Goal: Task Accomplishment & Management: Manage account settings

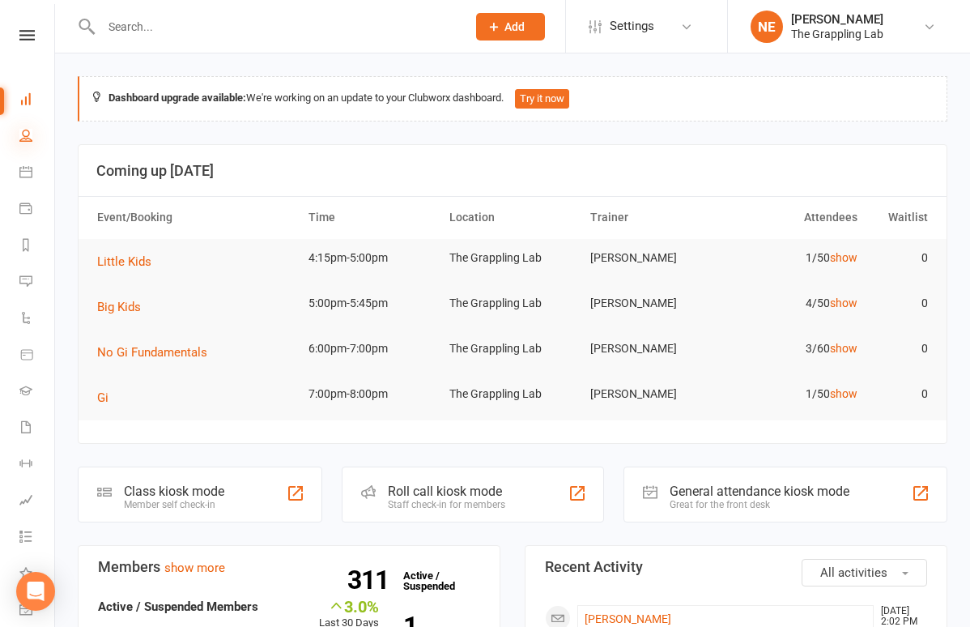
click at [32, 140] on icon at bounding box center [25, 135] width 13 height 13
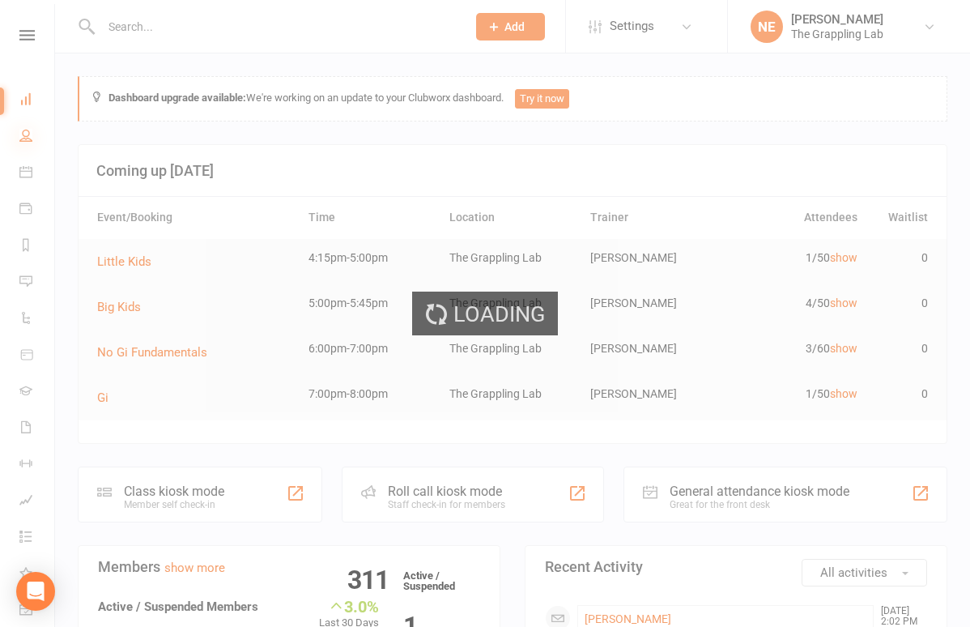
select select "100"
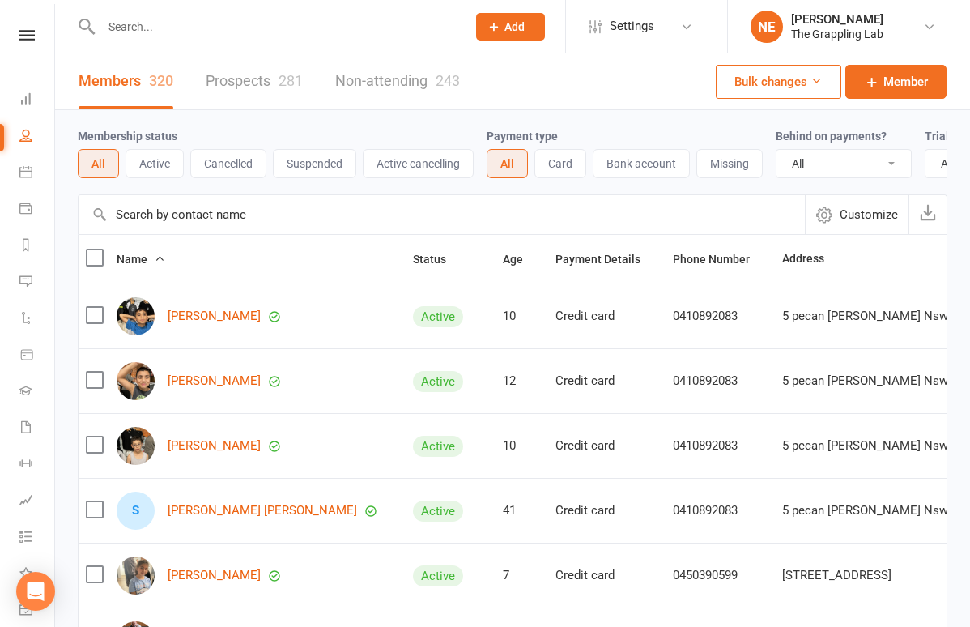
click at [185, 40] on div at bounding box center [266, 26] width 377 height 53
click at [159, 36] on input "text" at bounding box center [275, 26] width 359 height 23
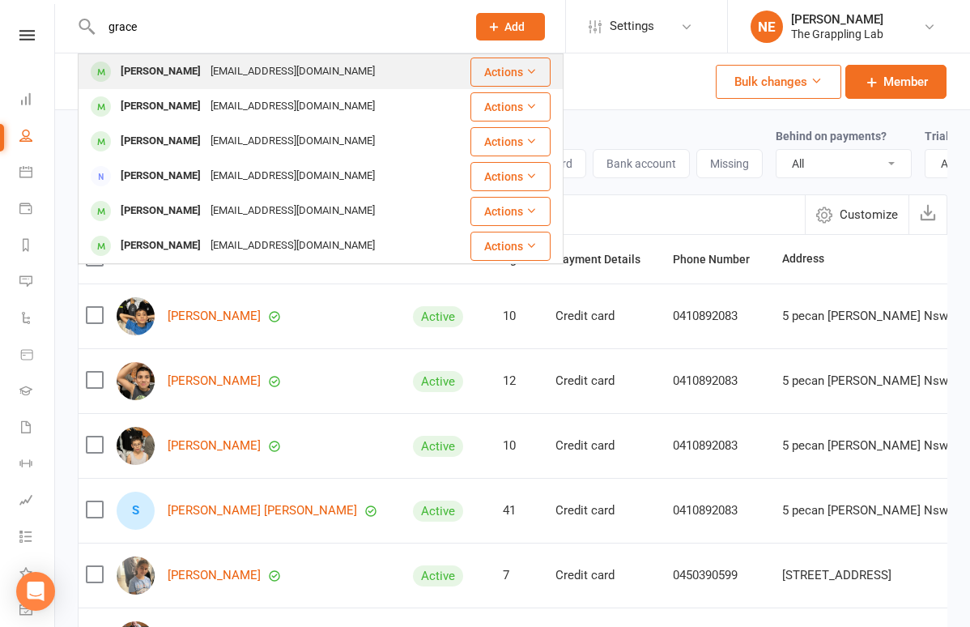
type input "grace"
click at [151, 67] on div "[PERSON_NAME]" at bounding box center [161, 71] width 90 height 23
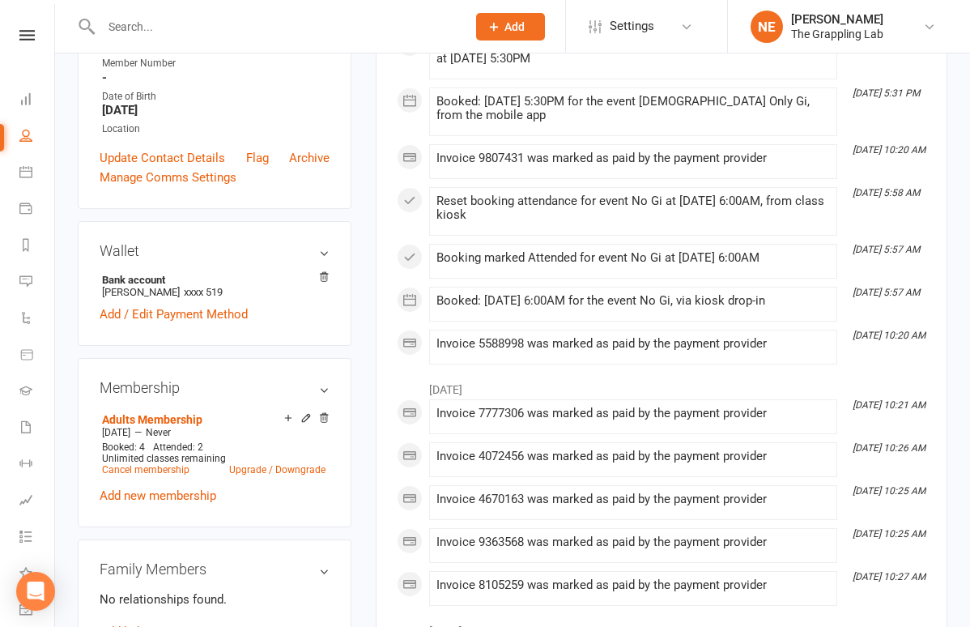
scroll to position [352, 0]
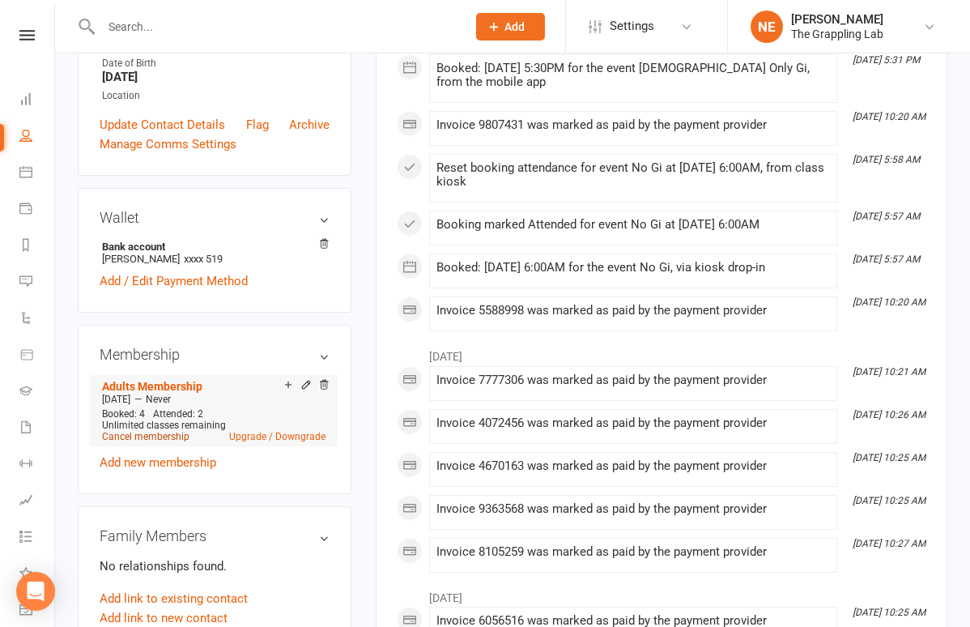
click at [160, 442] on link "Cancel membership" at bounding box center [145, 436] width 87 height 11
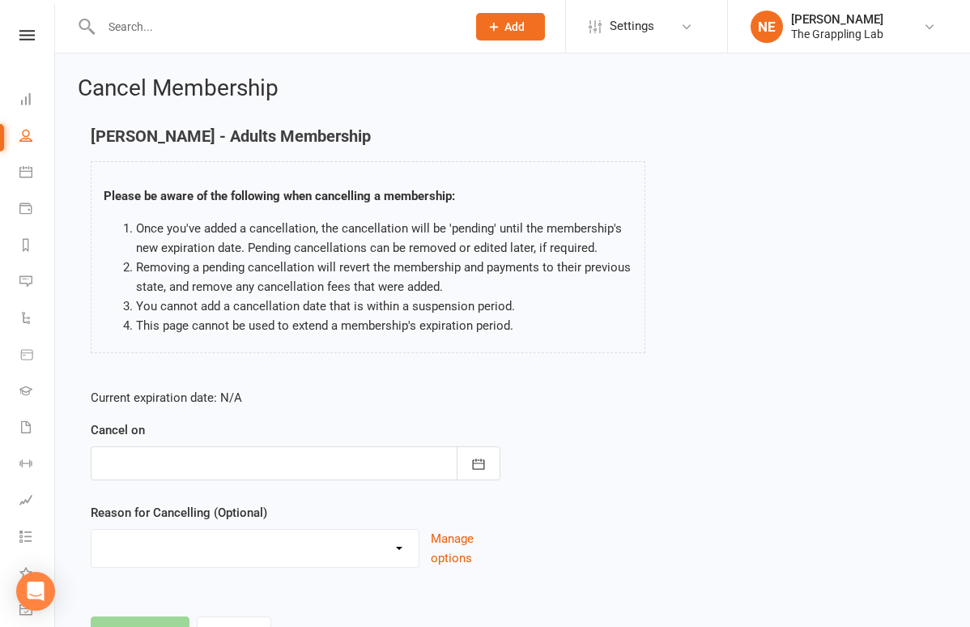
click at [189, 472] on div at bounding box center [296, 463] width 410 height 34
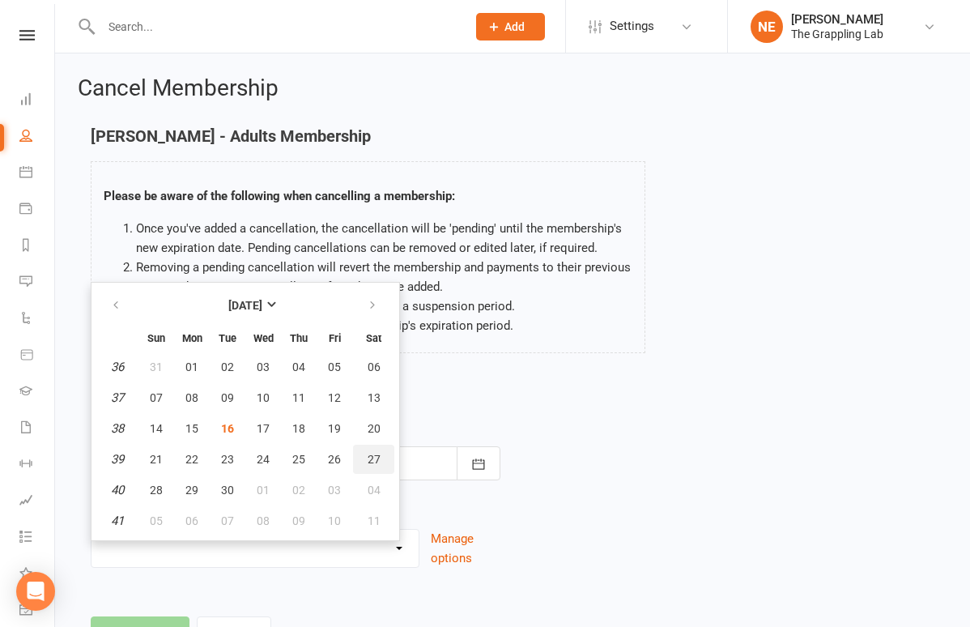
click at [369, 464] on span "27" at bounding box center [374, 459] width 13 height 13
type input "[DATE]"
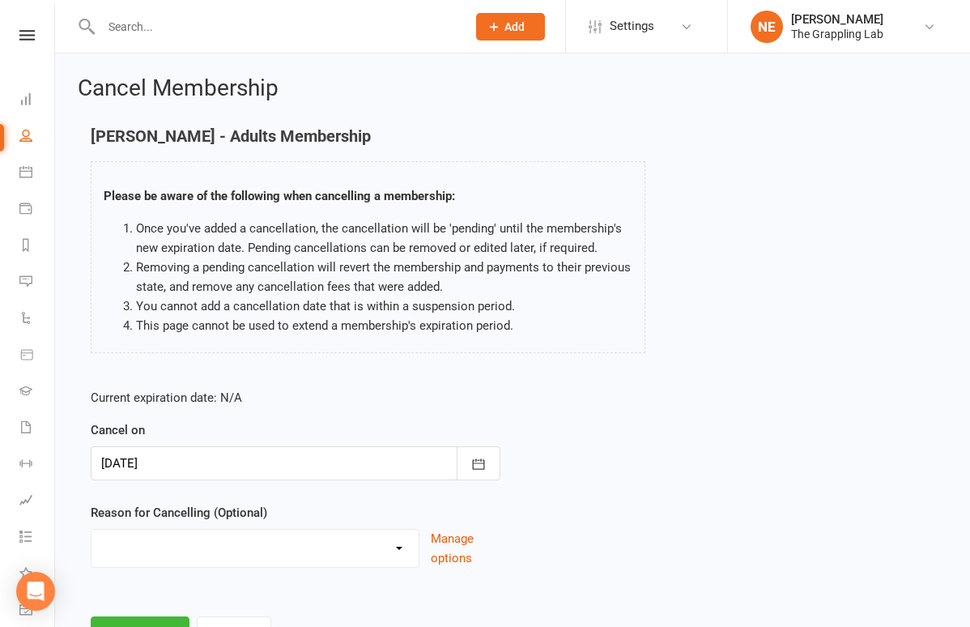
click at [328, 472] on div at bounding box center [296, 463] width 410 height 34
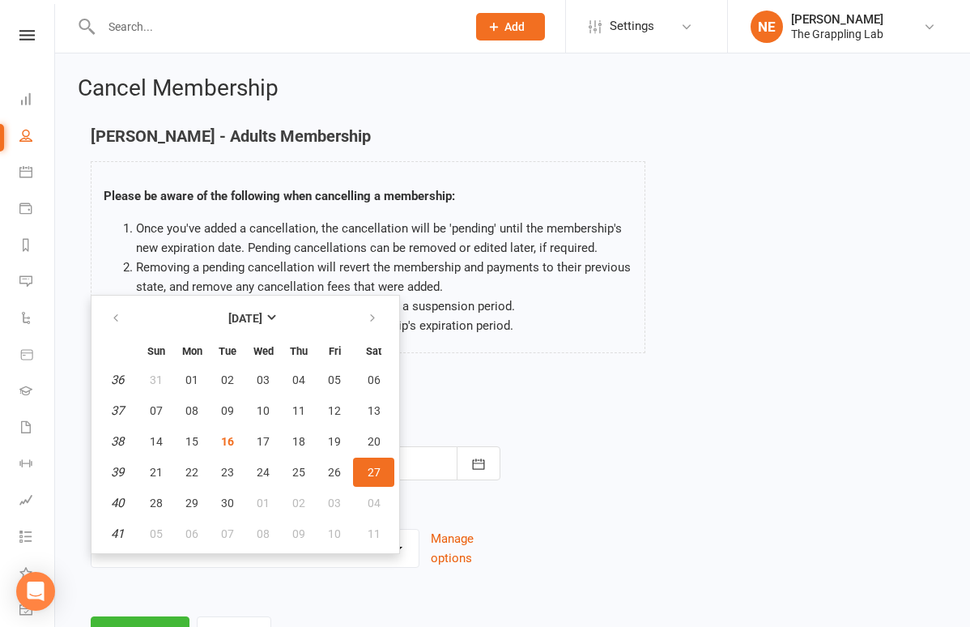
click at [377, 474] on span "27" at bounding box center [374, 472] width 13 height 13
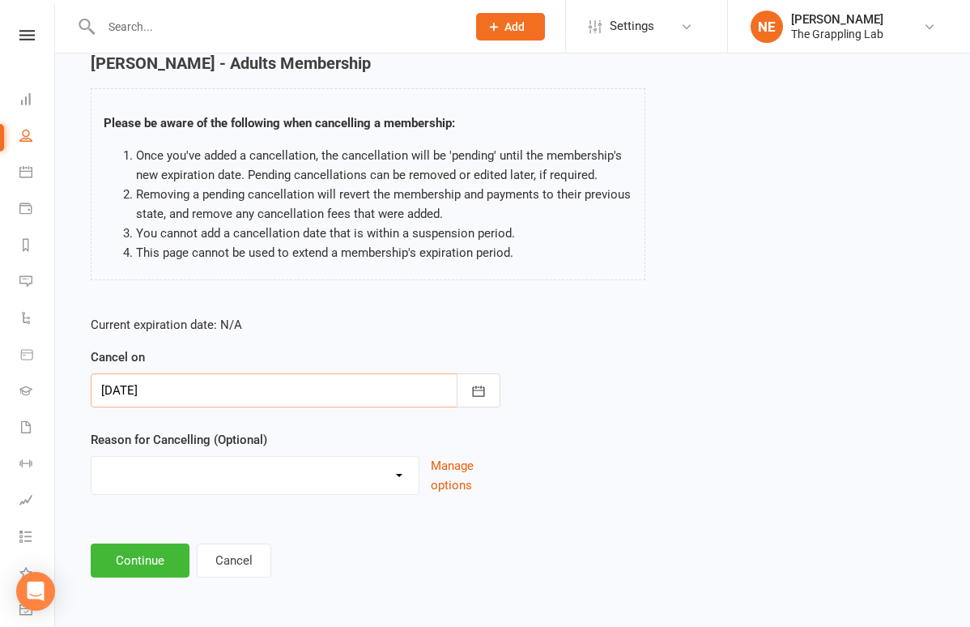
scroll to position [86, 0]
select select "4"
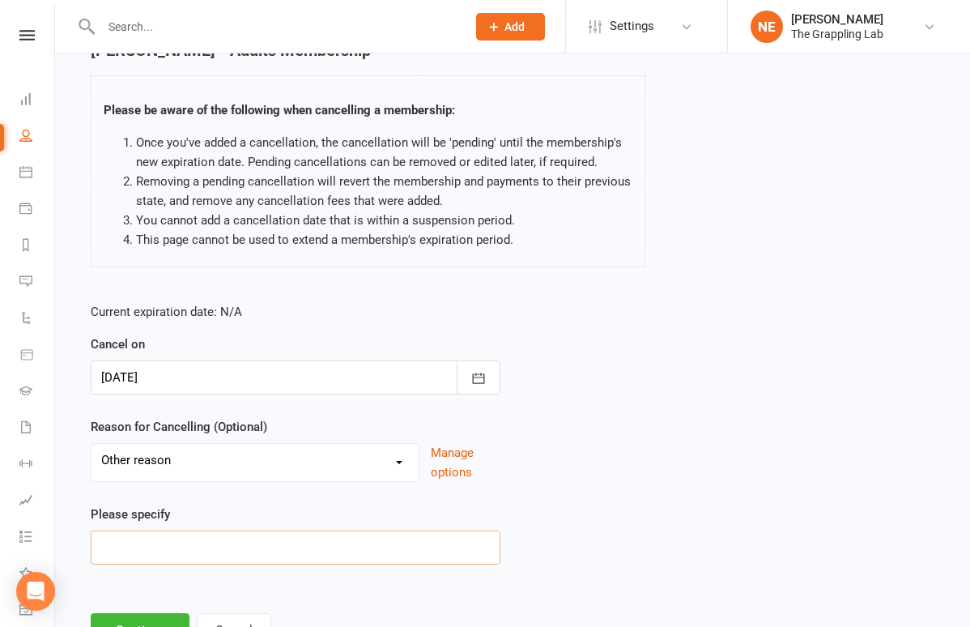
click at [145, 547] on input at bounding box center [296, 547] width 410 height 34
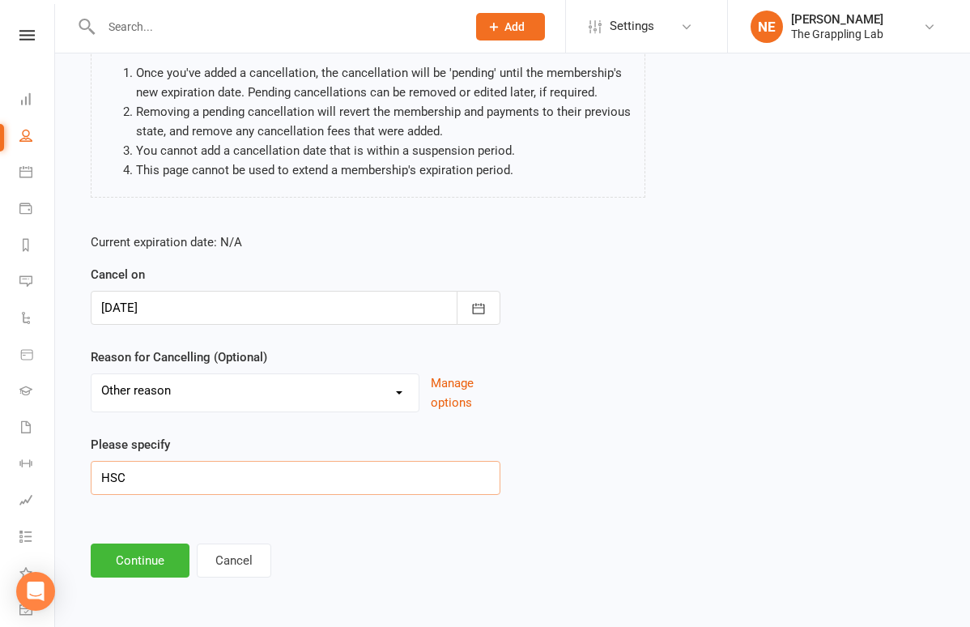
scroll to position [168, 0]
click at [96, 464] on input "HSC" at bounding box center [296, 478] width 410 height 34
type input "Study HSC"
click at [321, 500] on div "Current expiration date: N/A Cancel on [DATE] [DATE] Sun Mon Tue Wed Thu Fri Sa…" at bounding box center [296, 368] width 434 height 297
click at [158, 548] on button "Continue" at bounding box center [140, 560] width 99 height 34
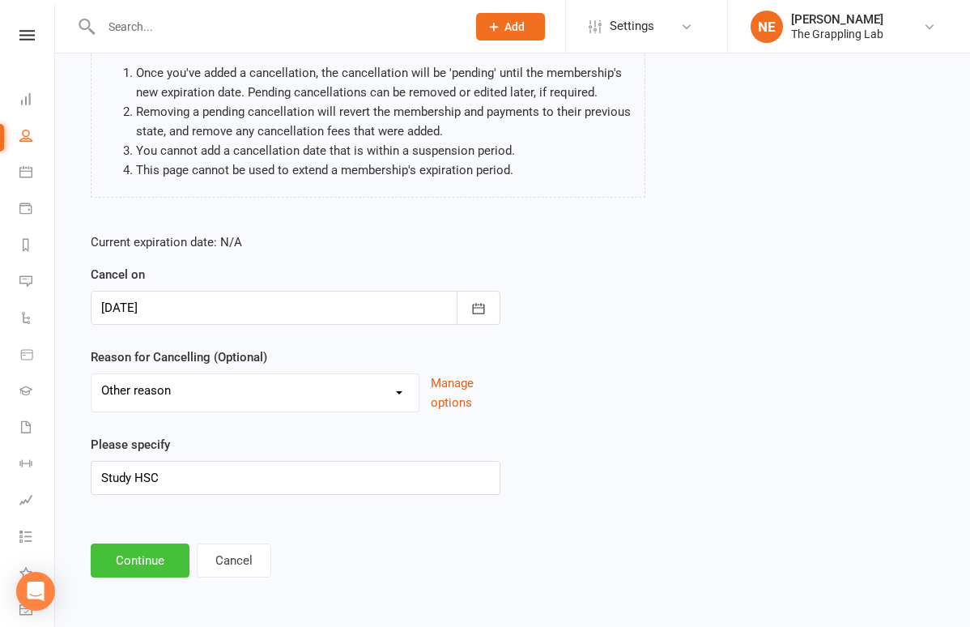
scroll to position [0, 0]
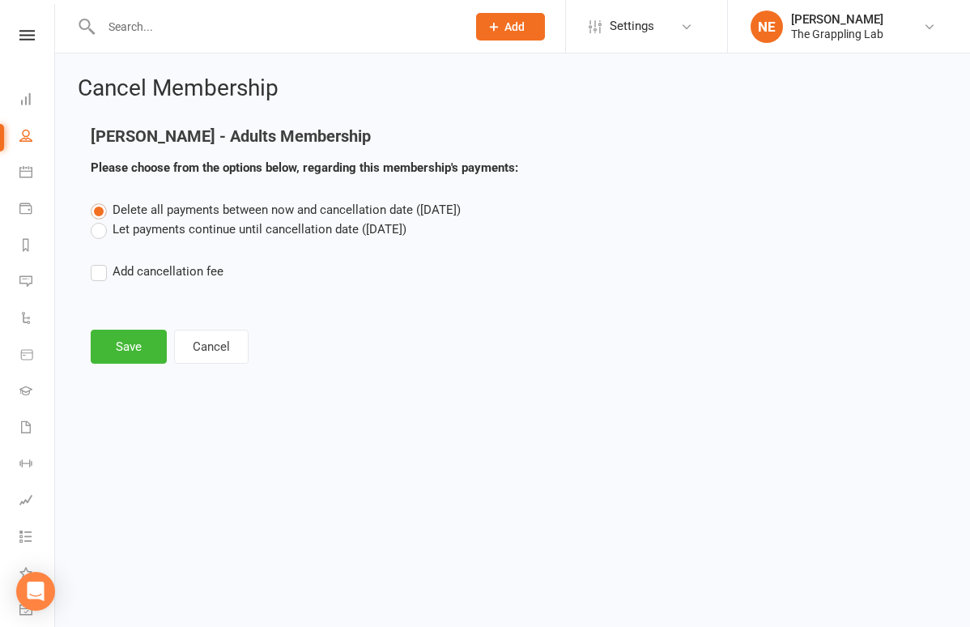
click at [168, 232] on label "Let payments continue until cancellation date ([DATE])" at bounding box center [249, 228] width 316 height 19
click at [101, 219] on input "Let payments continue until cancellation date ([DATE])" at bounding box center [96, 219] width 11 height 0
click at [133, 356] on button "Save" at bounding box center [129, 347] width 76 height 34
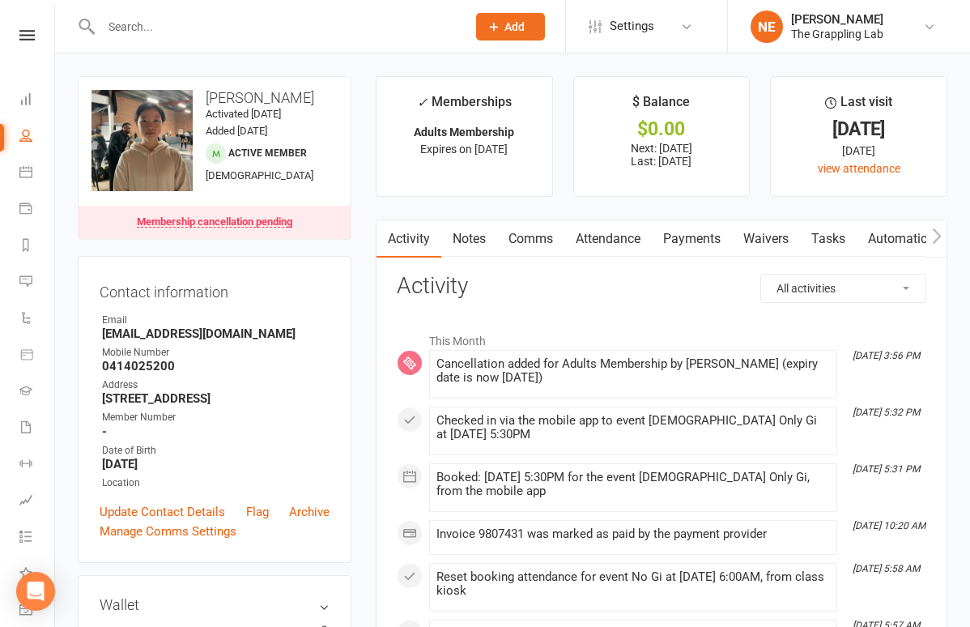
click at [181, 16] on input "text" at bounding box center [275, 26] width 359 height 23
drag, startPoint x: 71, startPoint y: 102, endPoint x: 233, endPoint y: 22, distance: 180.7
click at [233, 22] on input "[PERSON_NAME]" at bounding box center [275, 26] width 359 height 23
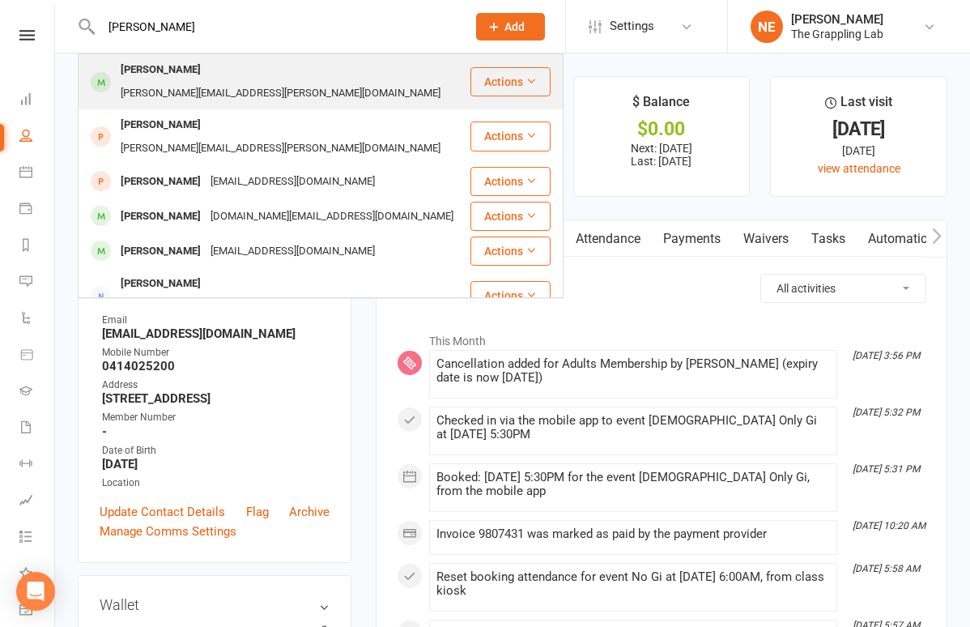
type input "[PERSON_NAME]"
click at [151, 79] on div "[PERSON_NAME]" at bounding box center [161, 69] width 90 height 23
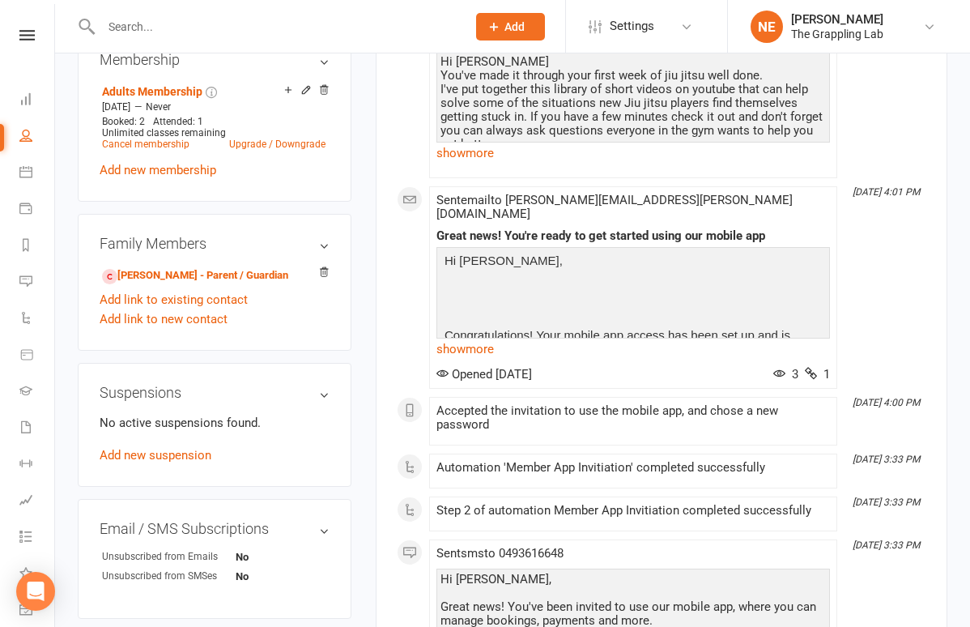
scroll to position [713, 0]
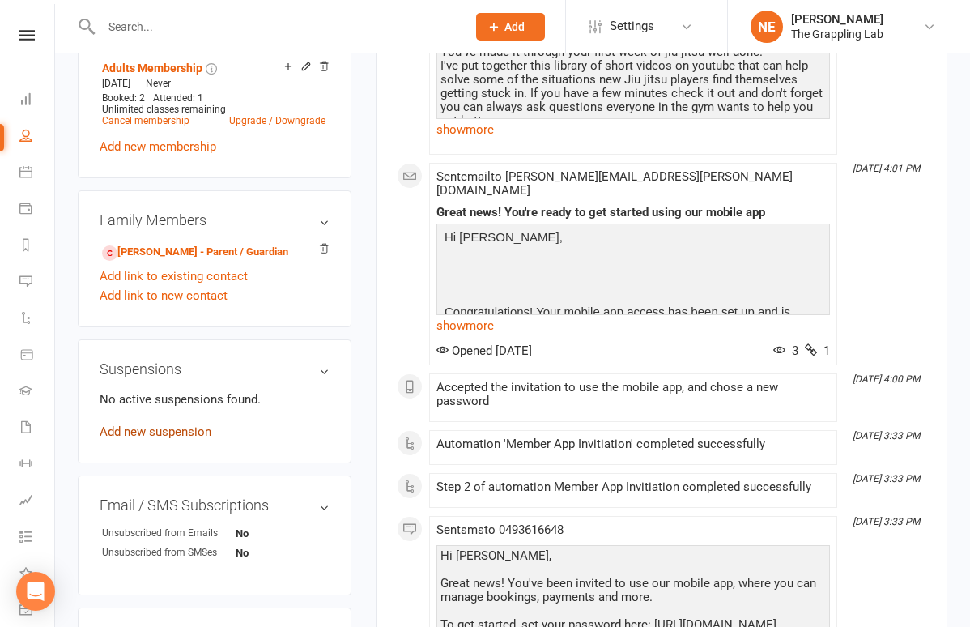
click at [150, 439] on link "Add new suspension" at bounding box center [156, 431] width 112 height 15
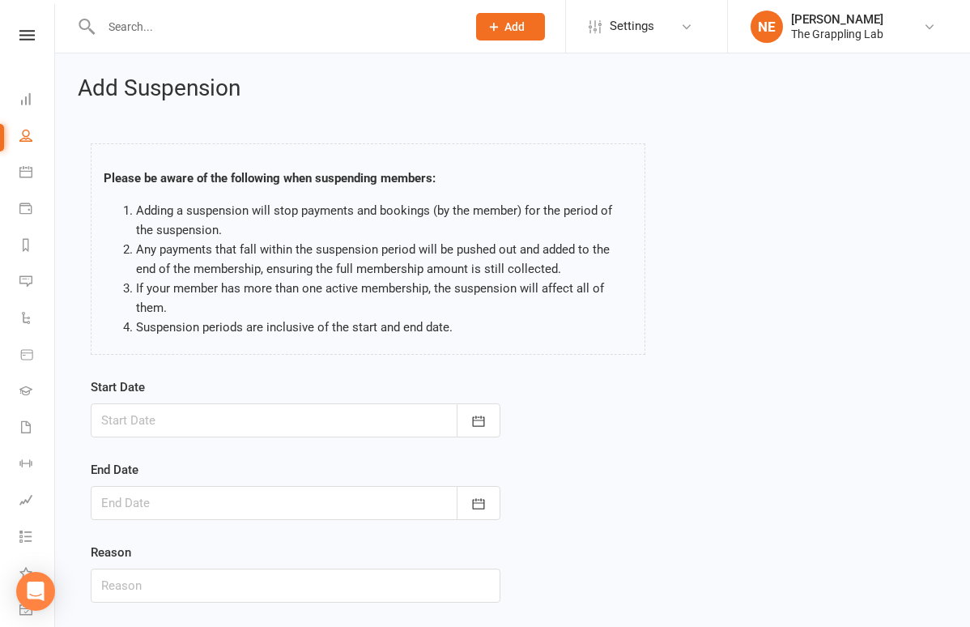
click at [337, 417] on div at bounding box center [296, 420] width 410 height 34
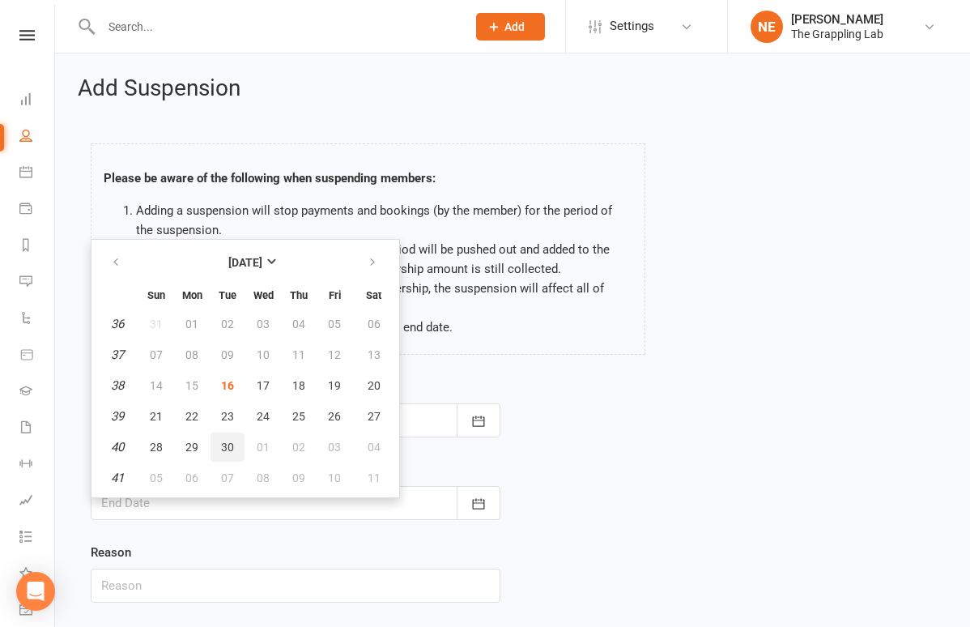
click at [227, 452] on span "30" at bounding box center [227, 447] width 13 height 13
type input "[DATE]"
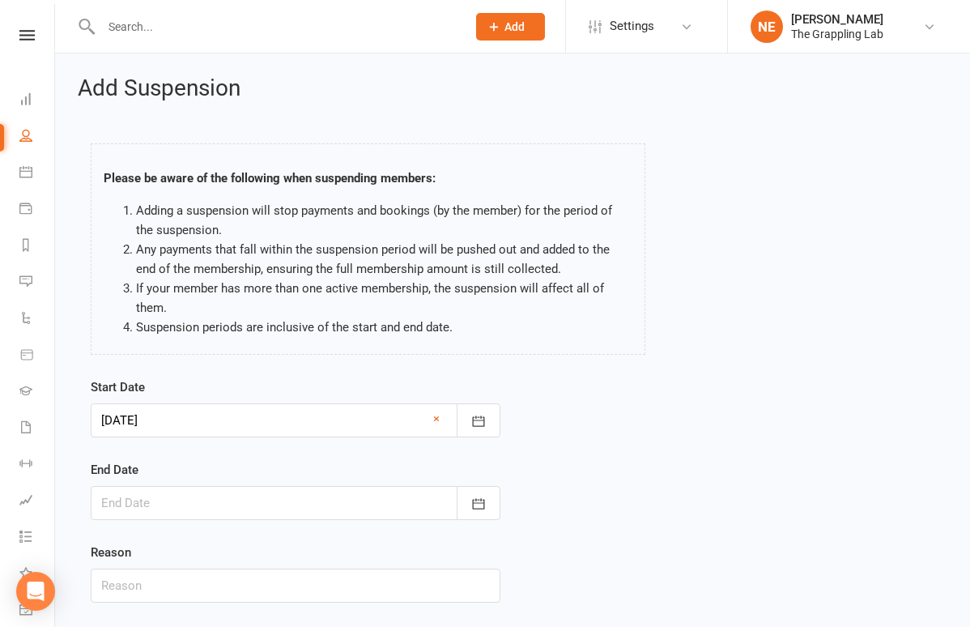
click at [172, 498] on div at bounding box center [296, 503] width 410 height 34
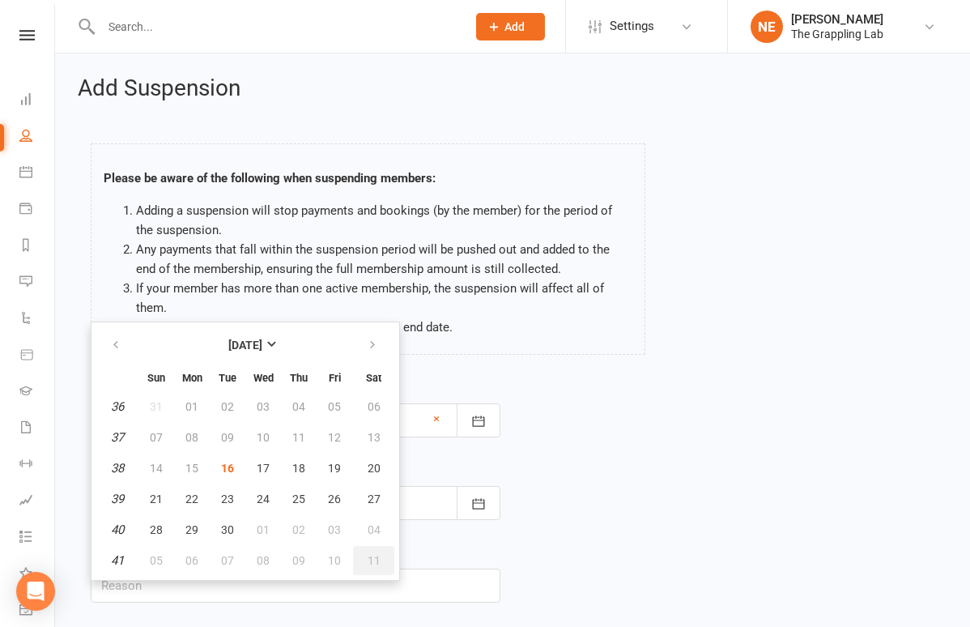
click at [377, 558] on span "11" at bounding box center [374, 560] width 13 height 13
type input "[DATE]"
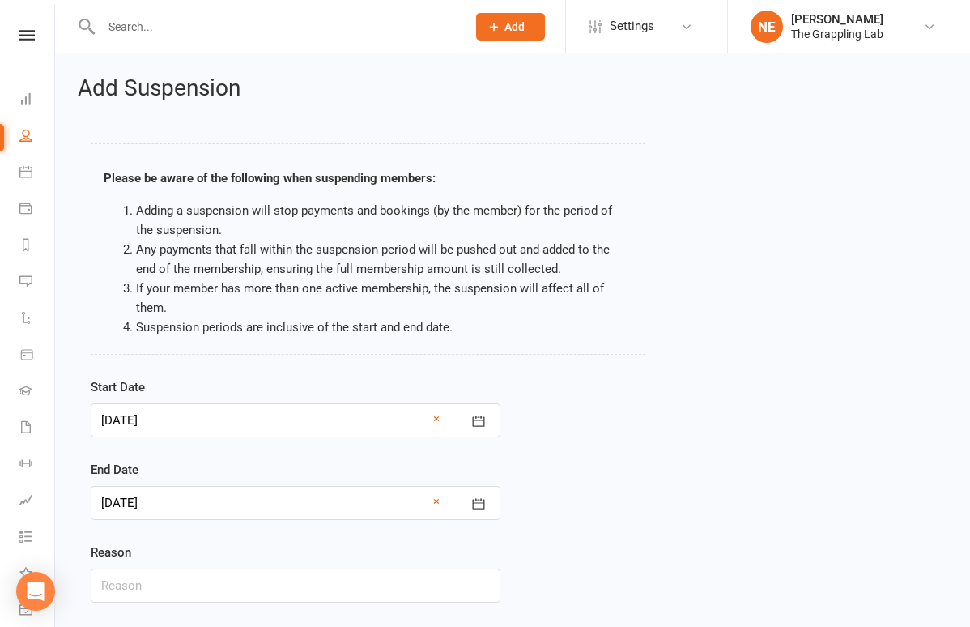
click at [600, 520] on div "Start Date [DATE] [DATE] Sun Mon Tue Wed Thu Fri Sat 36 31 01 02 03 04 05 06 37…" at bounding box center [513, 501] width 868 height 248
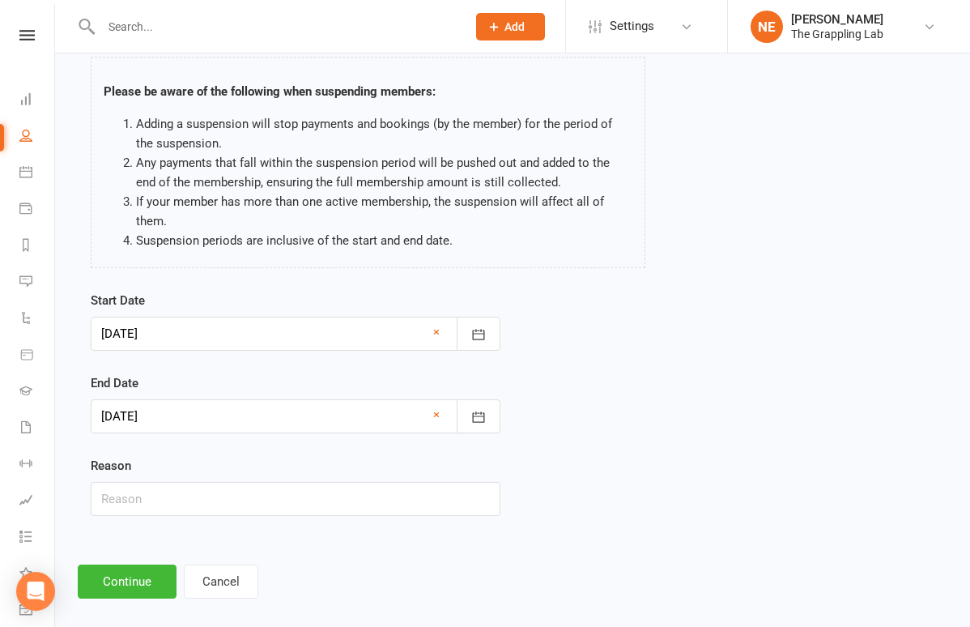
scroll to position [114, 0]
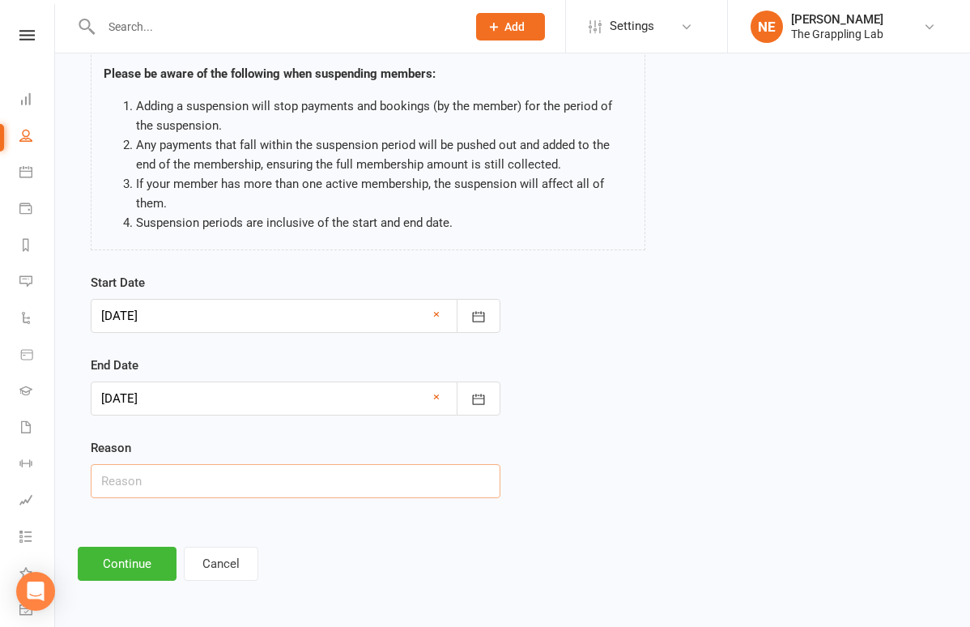
click at [380, 477] on input "text" at bounding box center [296, 481] width 410 height 34
type input "Holiday"
click at [149, 547] on button "Continue" at bounding box center [127, 564] width 99 height 34
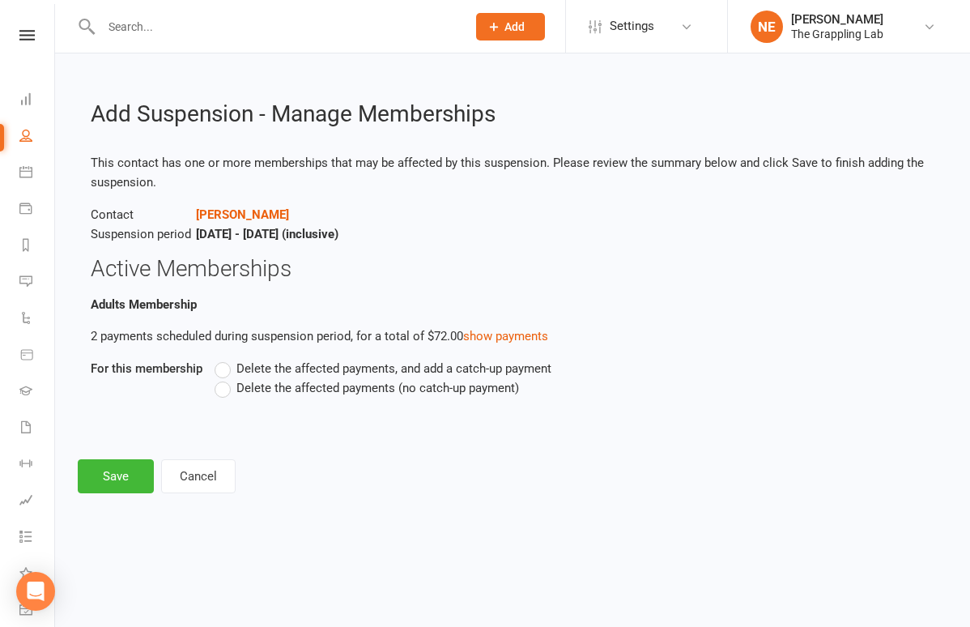
click at [241, 385] on span "Delete the affected payments (no catch-up payment)" at bounding box center [377, 386] width 283 height 17
click at [225, 378] on input "Delete the affected payments (no catch-up payment)" at bounding box center [220, 378] width 11 height 0
click at [117, 473] on button "Save" at bounding box center [116, 476] width 76 height 34
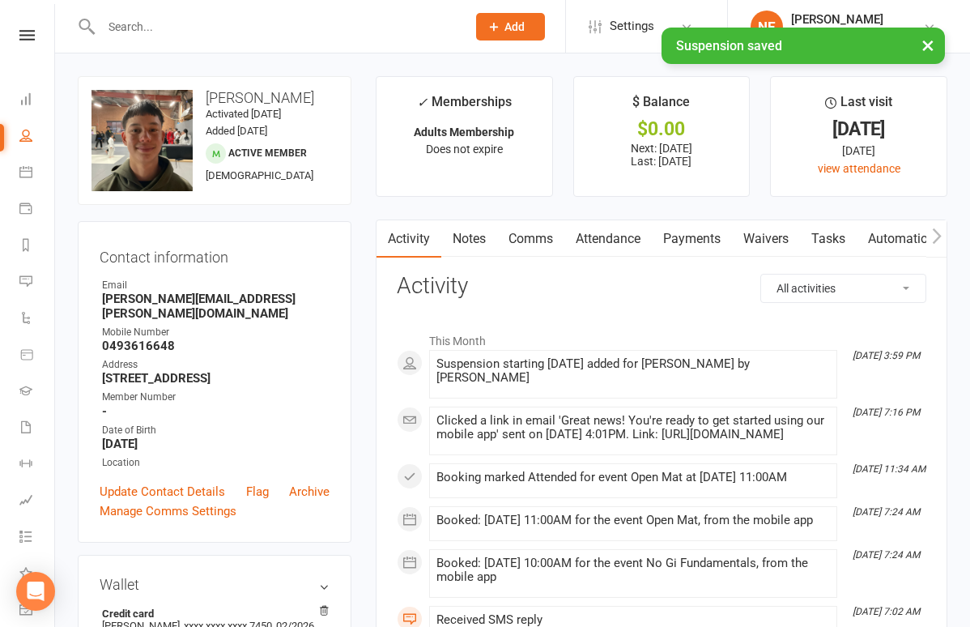
click at [709, 237] on link "Payments" at bounding box center [692, 238] width 80 height 37
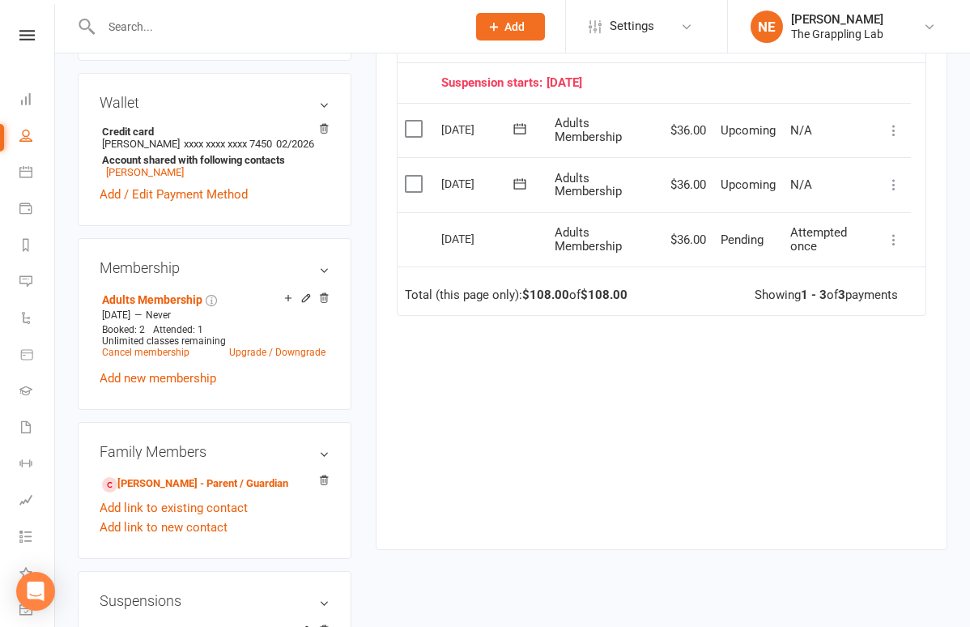
scroll to position [484, 0]
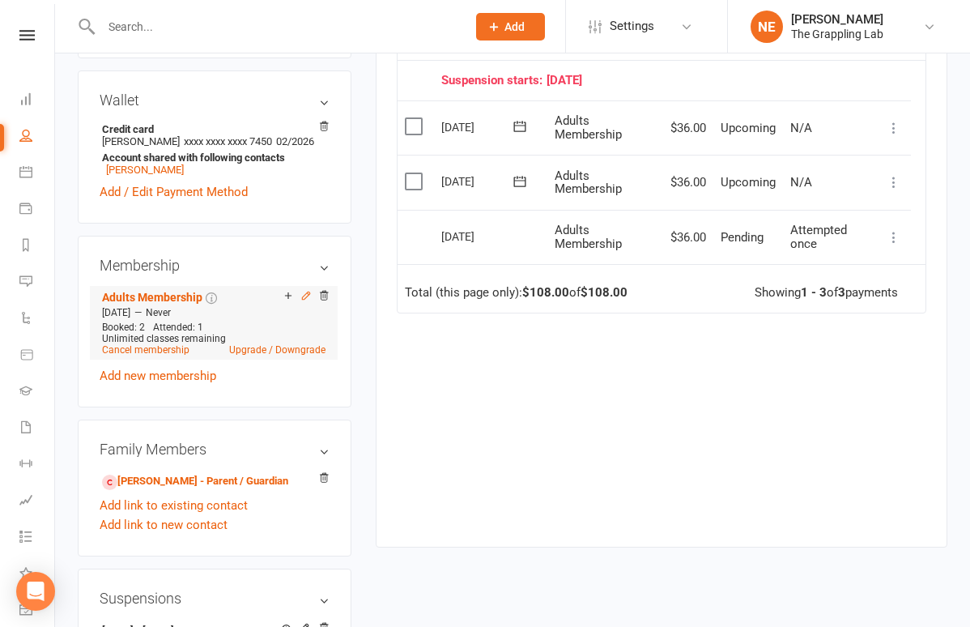
click at [306, 301] on icon at bounding box center [305, 295] width 11 height 11
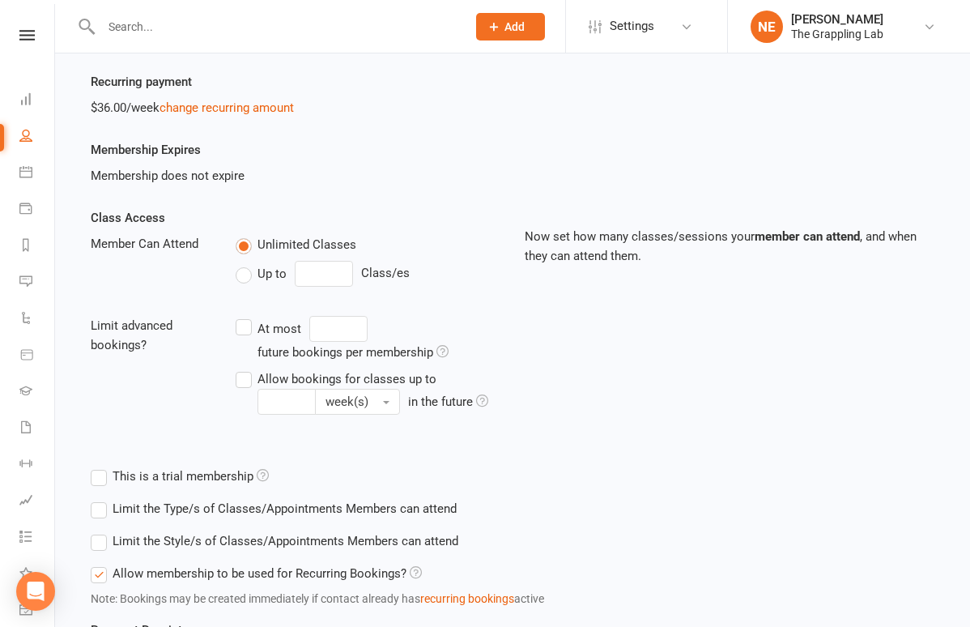
scroll to position [220, 0]
click at [232, 111] on link "change recurring amount" at bounding box center [227, 107] width 134 height 15
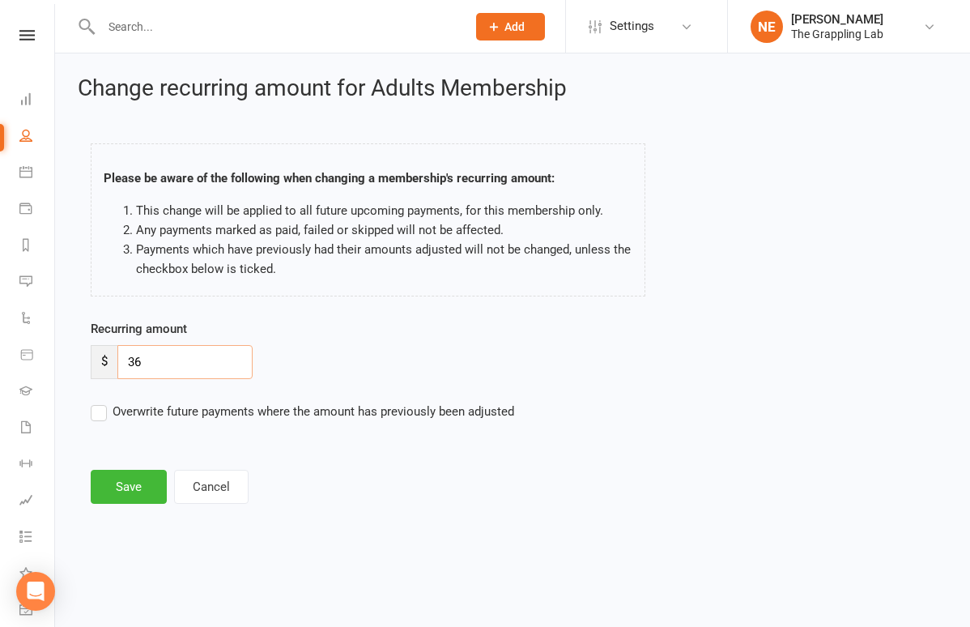
click at [157, 371] on input "36" at bounding box center [184, 362] width 135 height 34
type input "3"
type input "45"
click at [127, 482] on button "Save" at bounding box center [129, 487] width 76 height 34
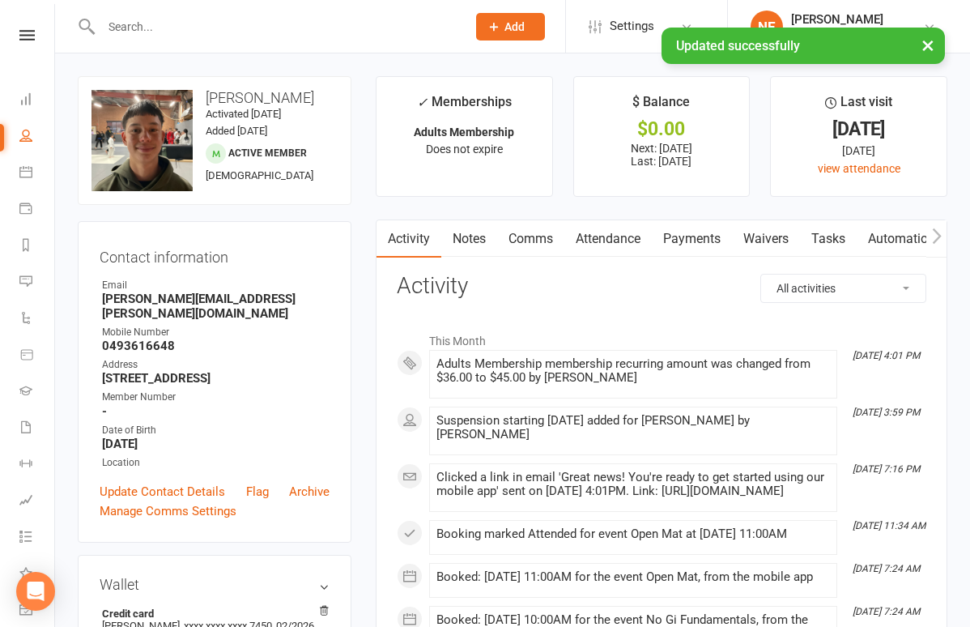
click at [679, 240] on link "Payments" at bounding box center [692, 238] width 80 height 37
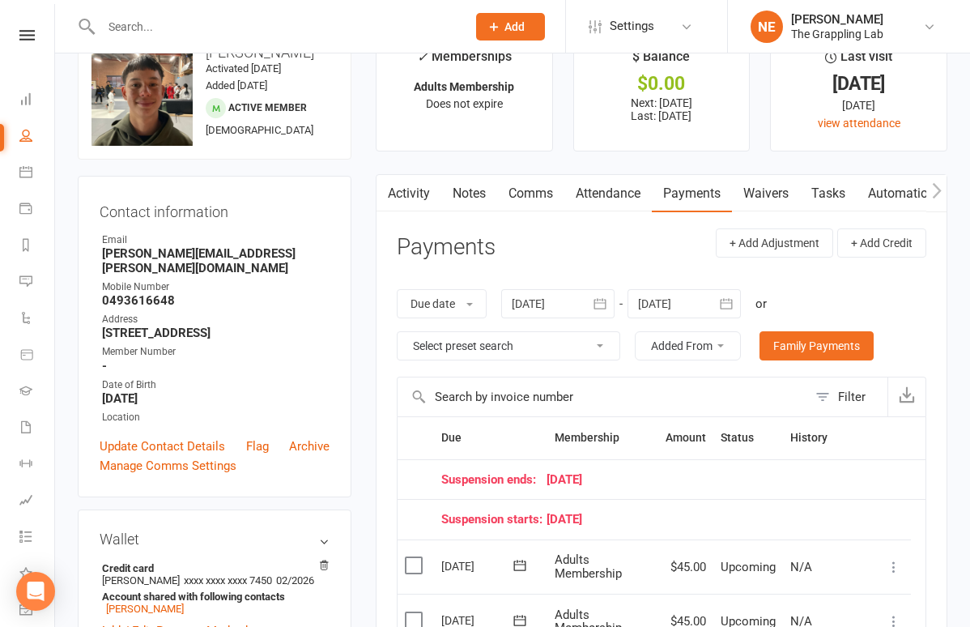
scroll to position [63, 0]
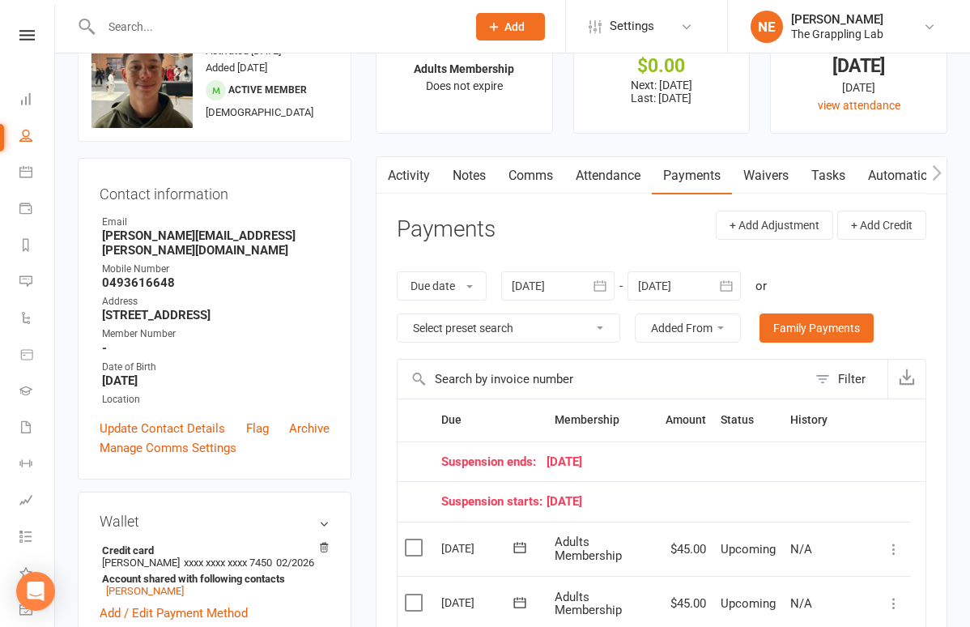
click at [218, 30] on input "text" at bounding box center [275, 26] width 359 height 23
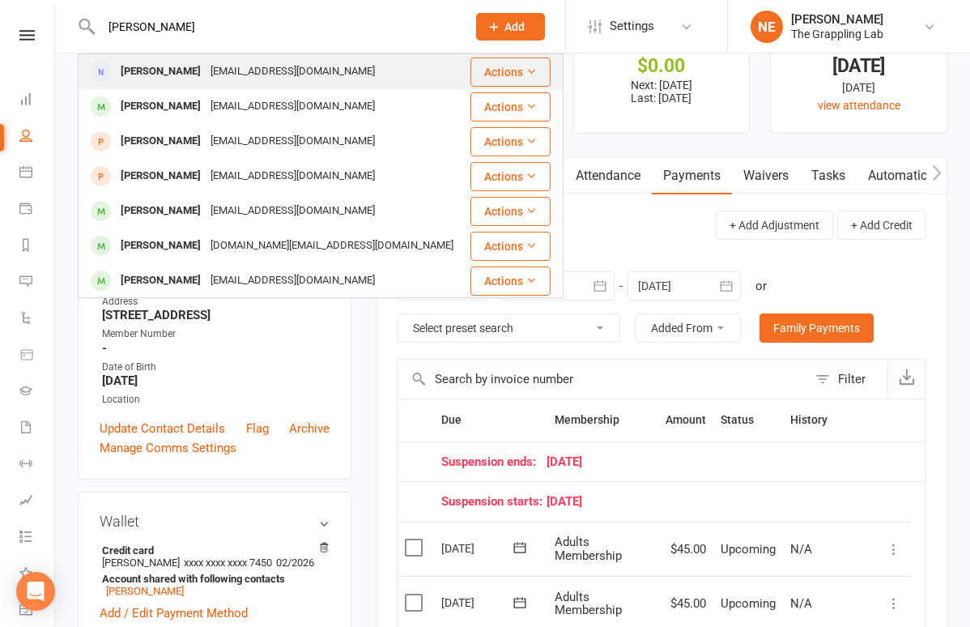
type input "[PERSON_NAME]"
click at [155, 70] on div "[PERSON_NAME]" at bounding box center [161, 71] width 90 height 23
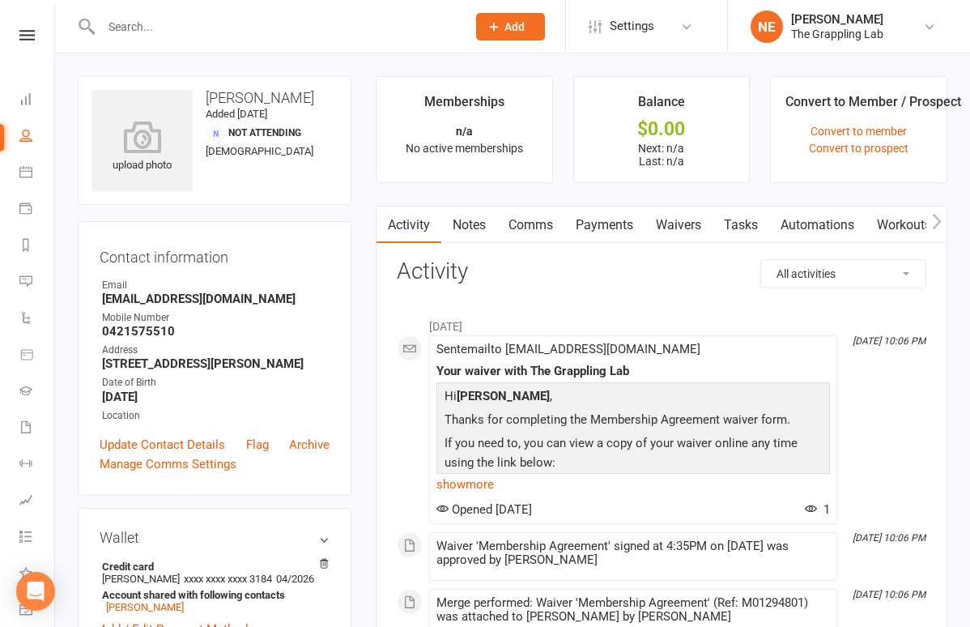
click at [211, 30] on input "text" at bounding box center [275, 26] width 359 height 23
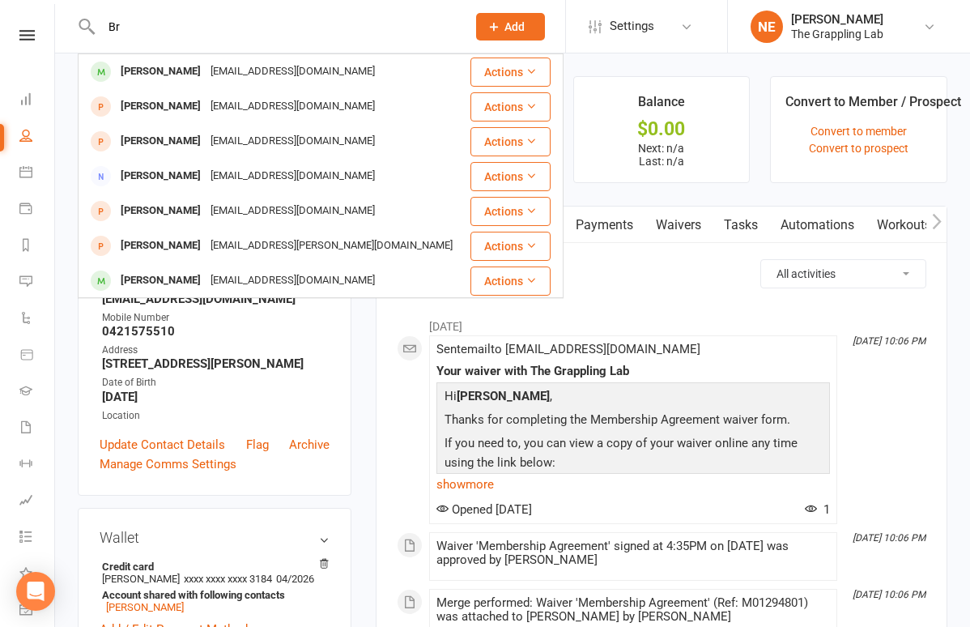
type input "B"
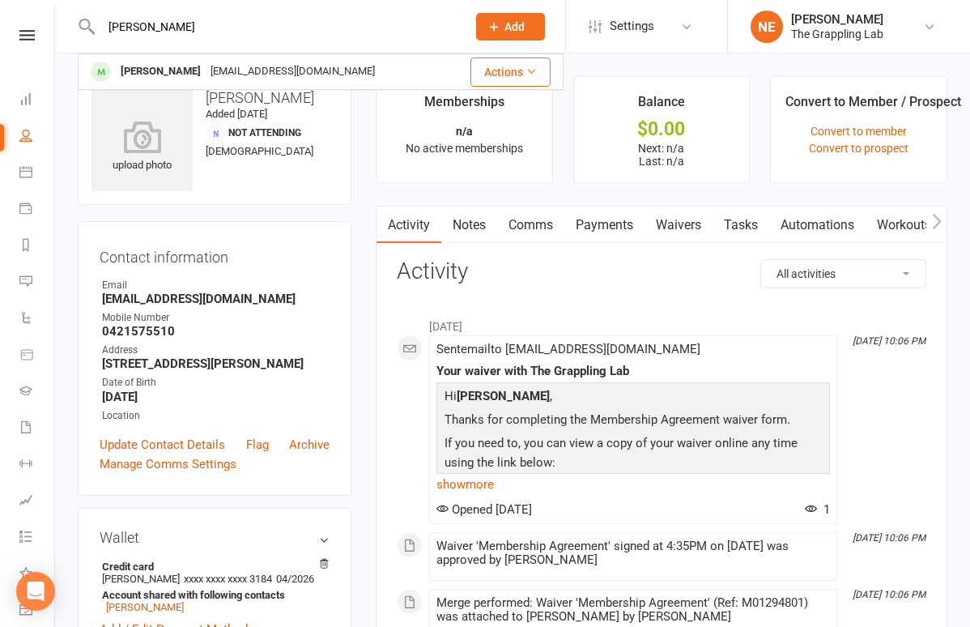
type input "[PERSON_NAME]"
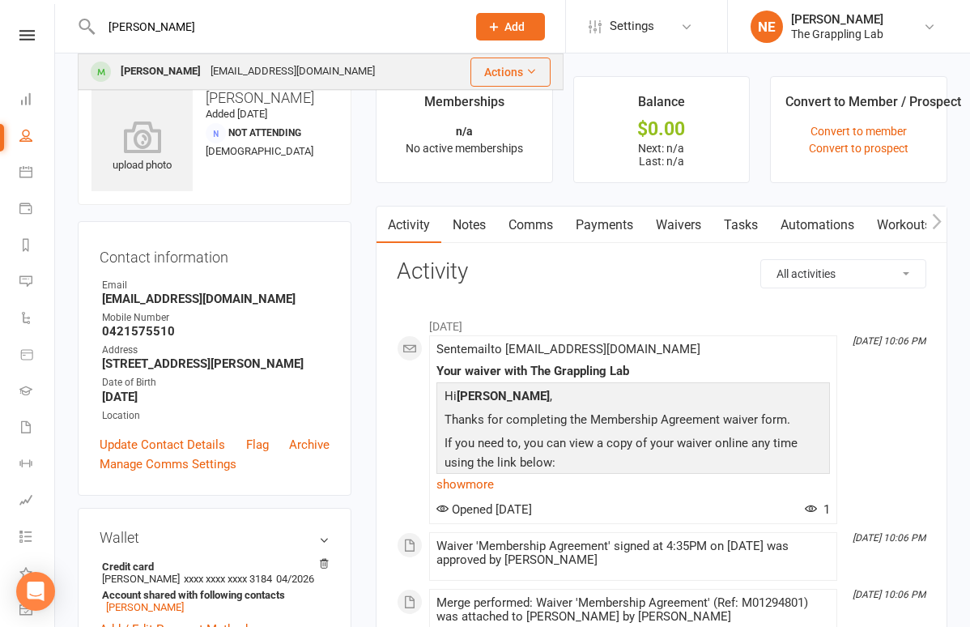
drag, startPoint x: 171, startPoint y: 32, endPoint x: 136, endPoint y: 70, distance: 51.6
click at [136, 70] on div "[PERSON_NAME]" at bounding box center [161, 71] width 90 height 23
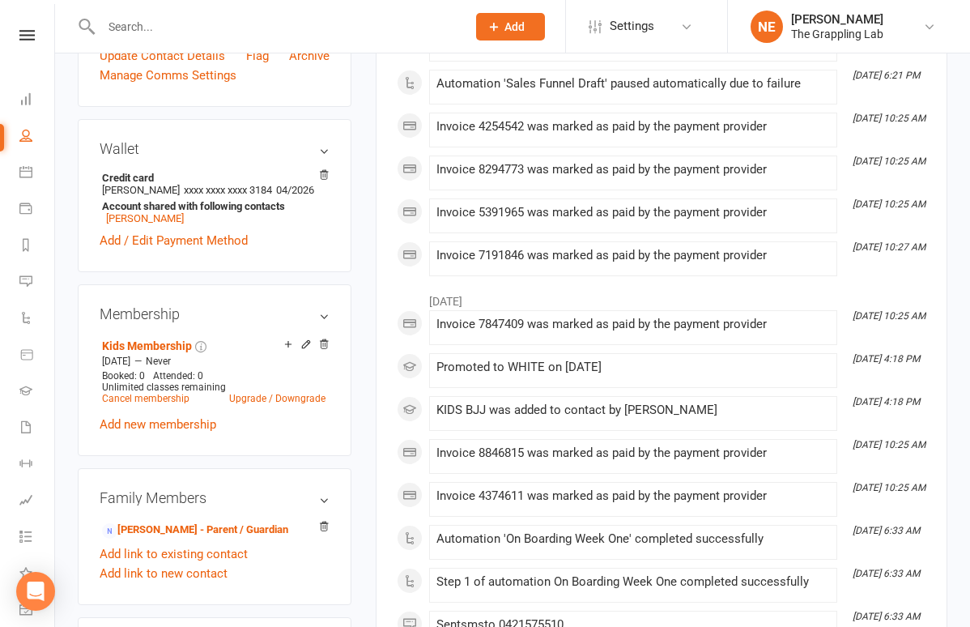
scroll to position [421, 0]
click at [154, 404] on link "Cancel membership" at bounding box center [145, 398] width 87 height 11
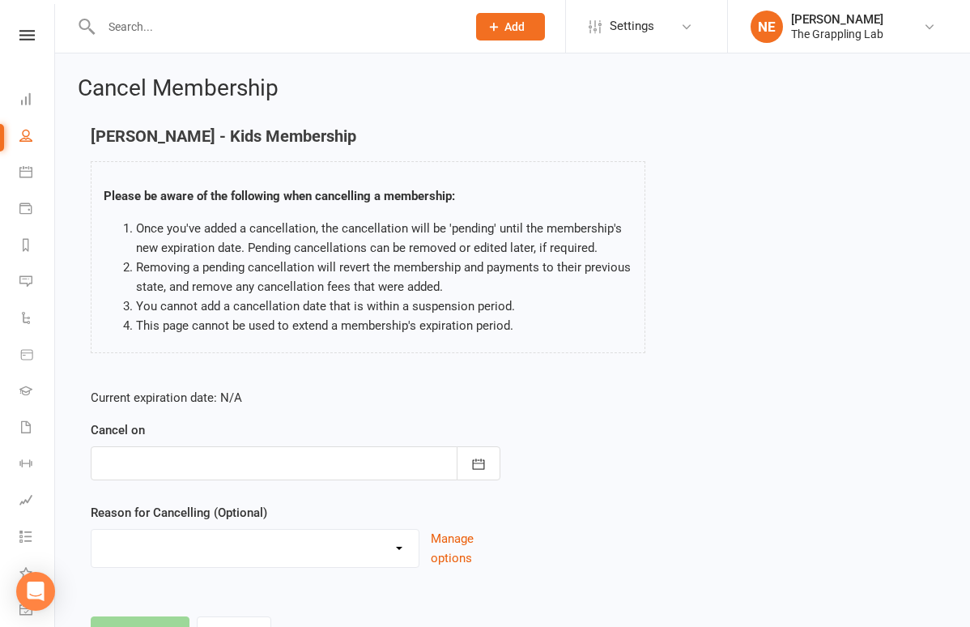
click at [258, 453] on div at bounding box center [296, 463] width 410 height 34
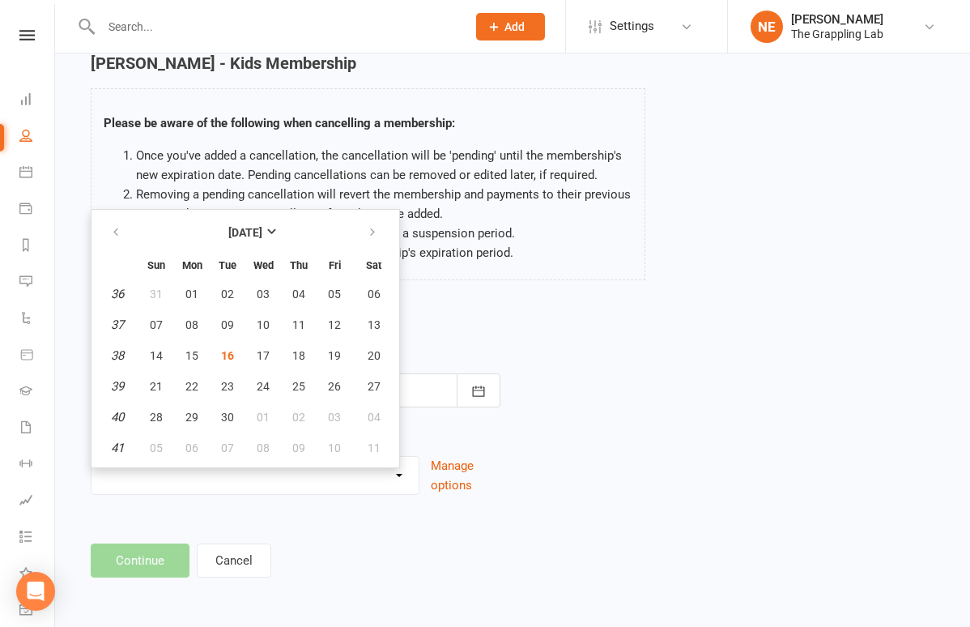
scroll to position [86, 0]
click at [373, 380] on button "27" at bounding box center [373, 386] width 41 height 29
type input "[DATE]"
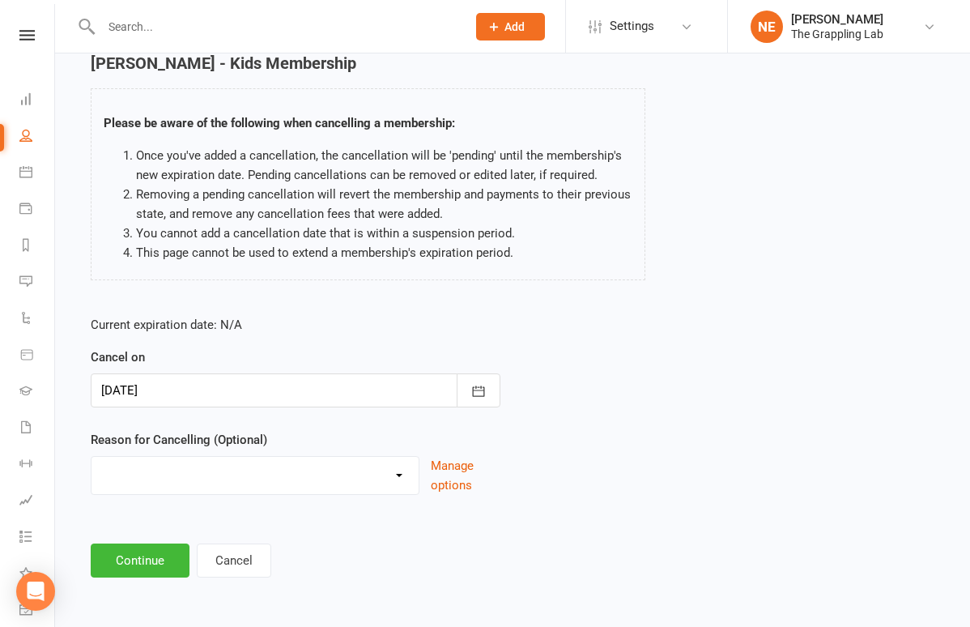
select select "3"
click at [138, 551] on button "Continue" at bounding box center [140, 560] width 99 height 34
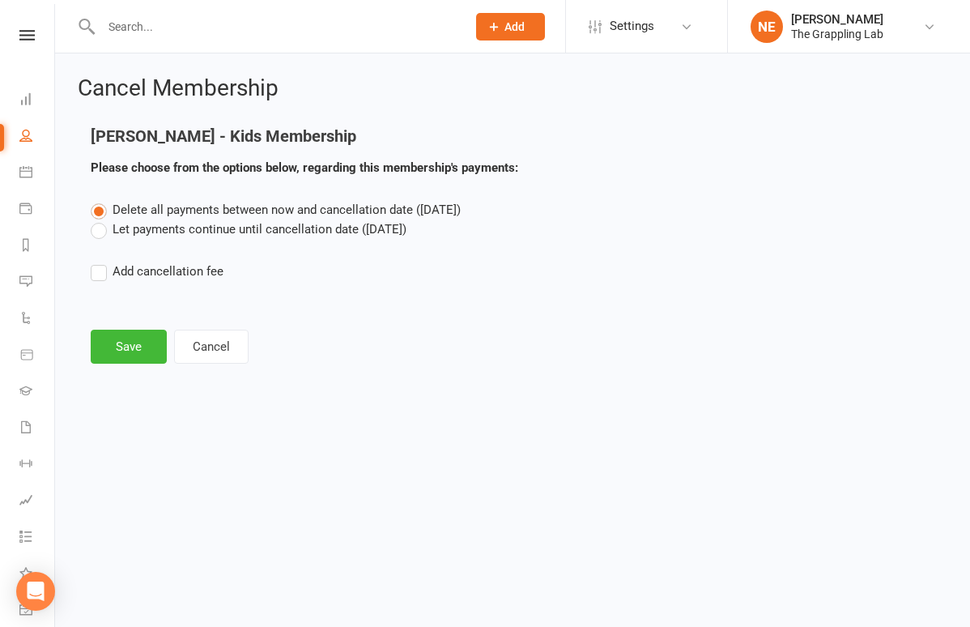
click at [159, 225] on label "Let payments continue until cancellation date ([DATE])" at bounding box center [249, 228] width 316 height 19
click at [101, 219] on input "Let payments continue until cancellation date ([DATE])" at bounding box center [96, 219] width 11 height 0
click at [137, 348] on button "Save" at bounding box center [129, 347] width 76 height 34
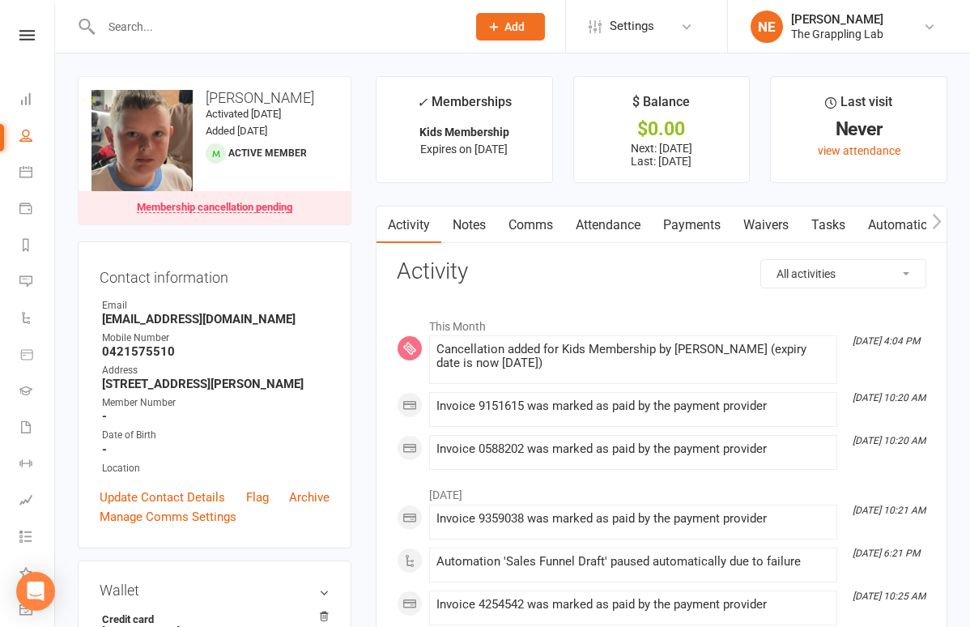
click at [147, 36] on input "text" at bounding box center [275, 26] width 359 height 23
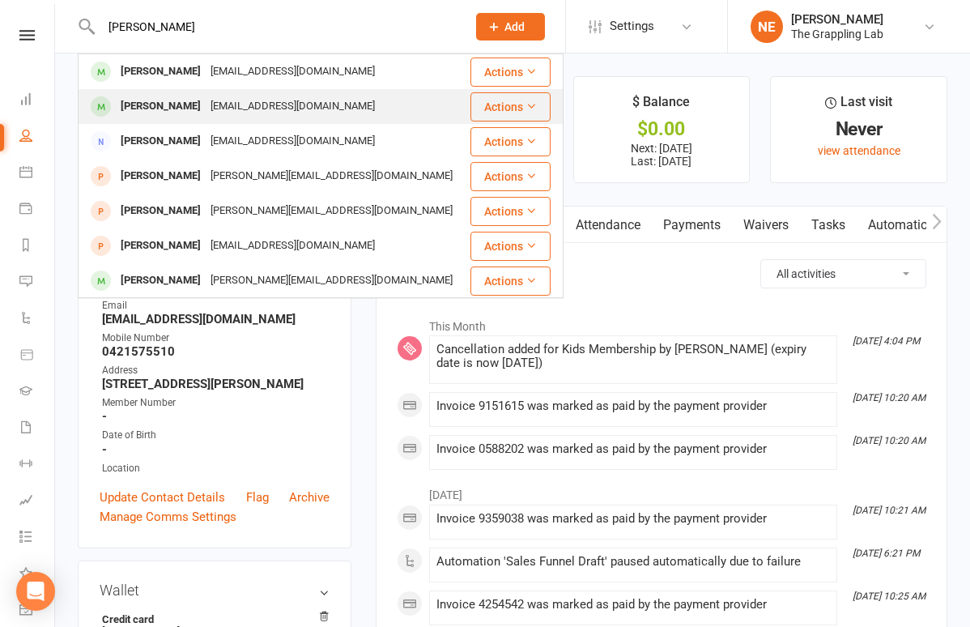
type input "[PERSON_NAME]"
click at [163, 107] on div "[PERSON_NAME]" at bounding box center [161, 106] width 90 height 23
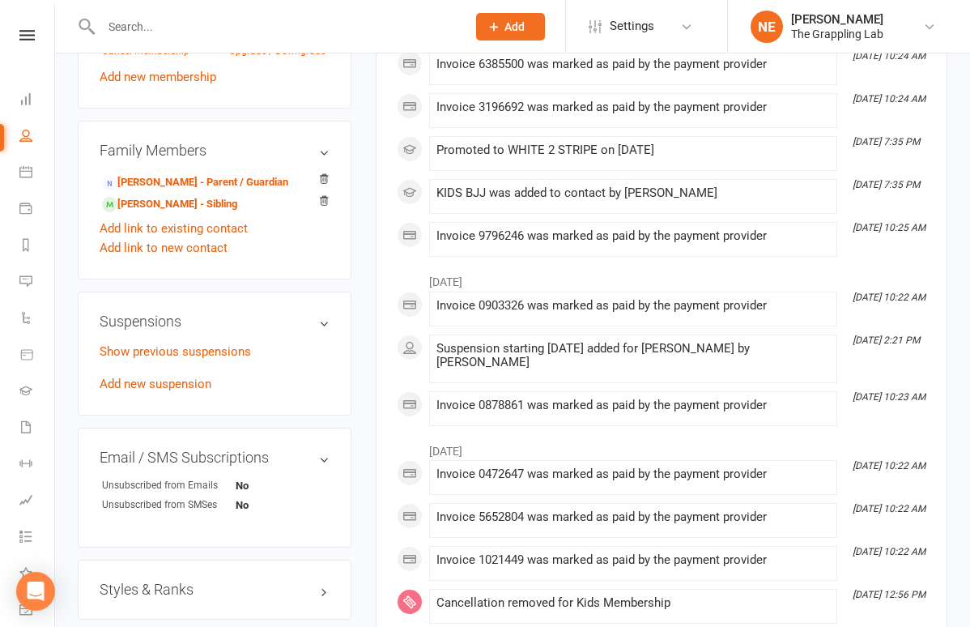
scroll to position [760, 0]
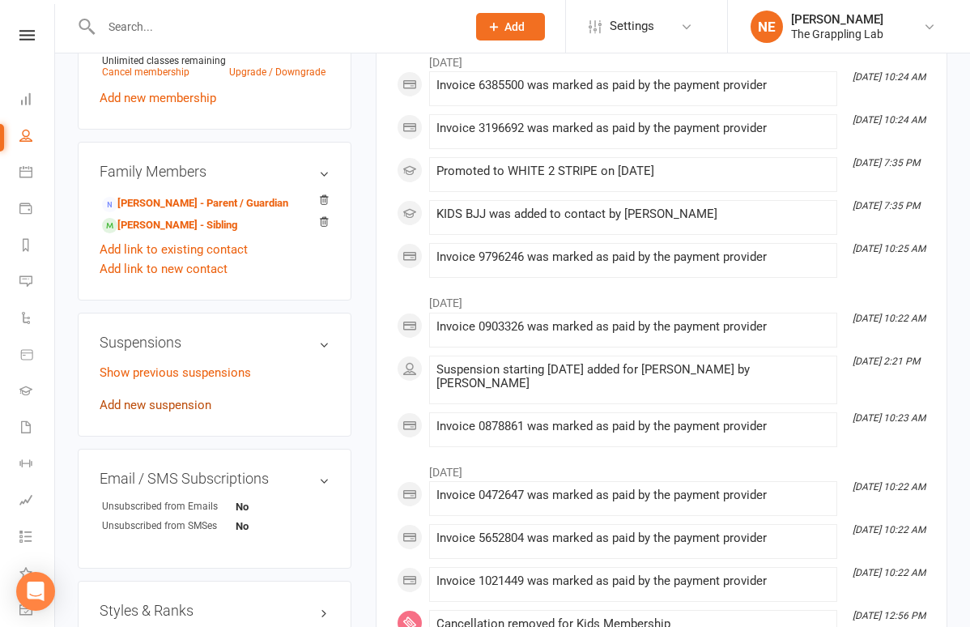
click at [172, 411] on link "Add new suspension" at bounding box center [156, 405] width 112 height 15
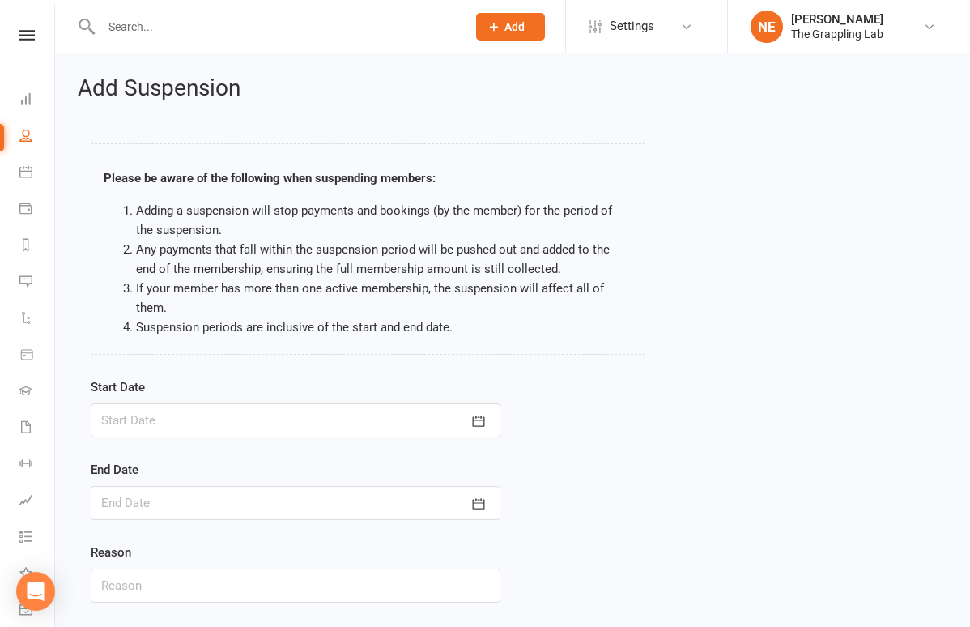
click at [209, 418] on div at bounding box center [296, 420] width 410 height 34
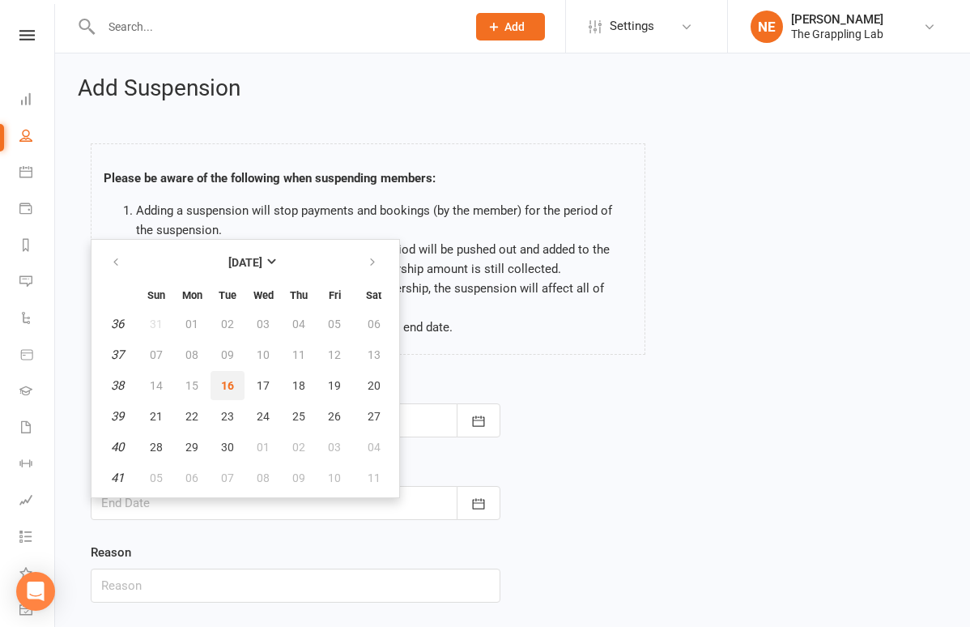
click at [237, 379] on button "16" at bounding box center [228, 385] width 34 height 29
type input "[DATE]"
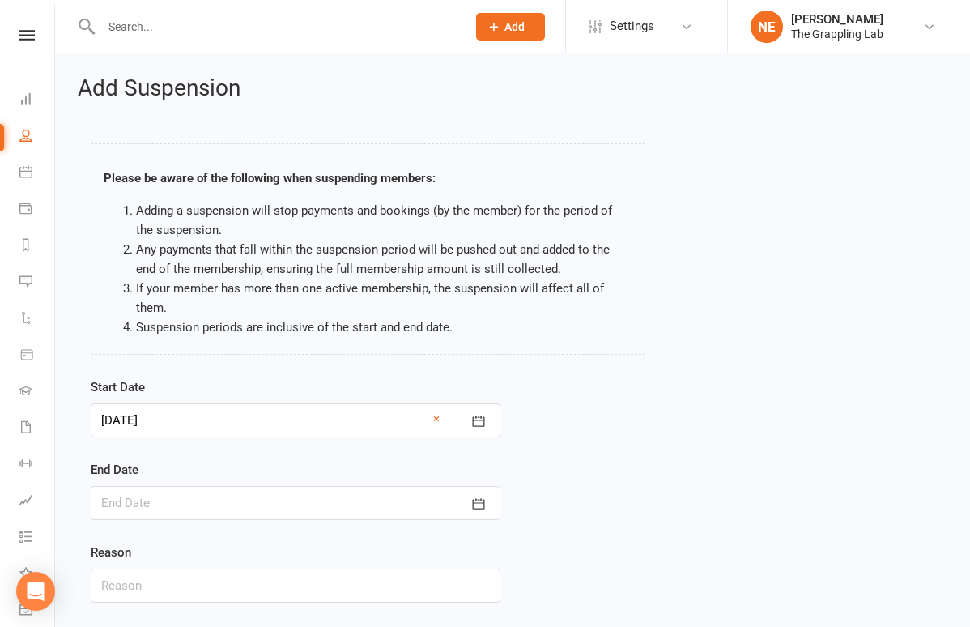
click at [168, 505] on div at bounding box center [296, 503] width 410 height 34
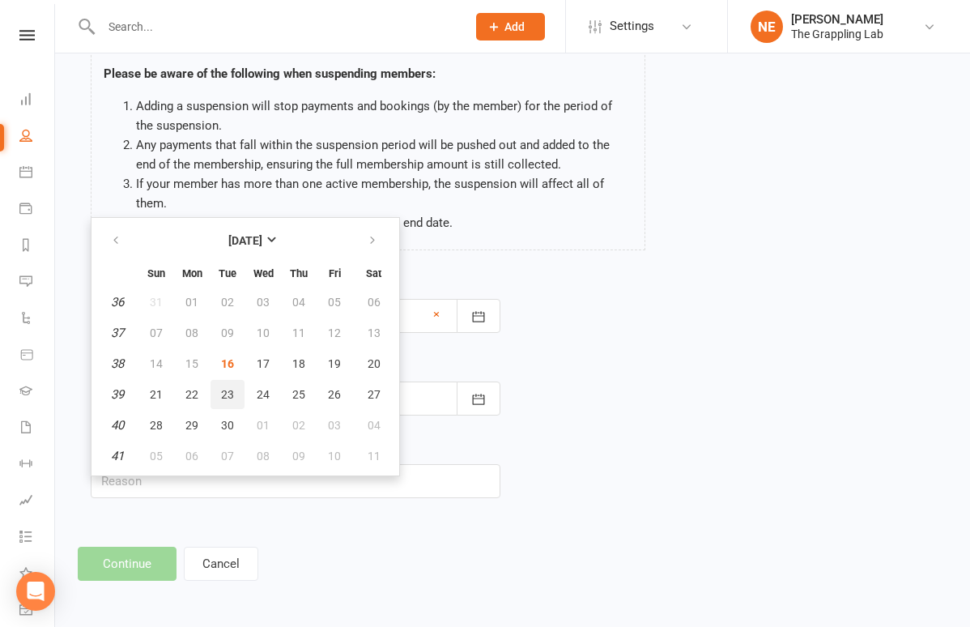
scroll to position [117, 0]
click at [371, 234] on icon "button" at bounding box center [372, 240] width 11 height 13
click at [223, 357] on span "14" at bounding box center [227, 363] width 13 height 13
type input "[DATE]"
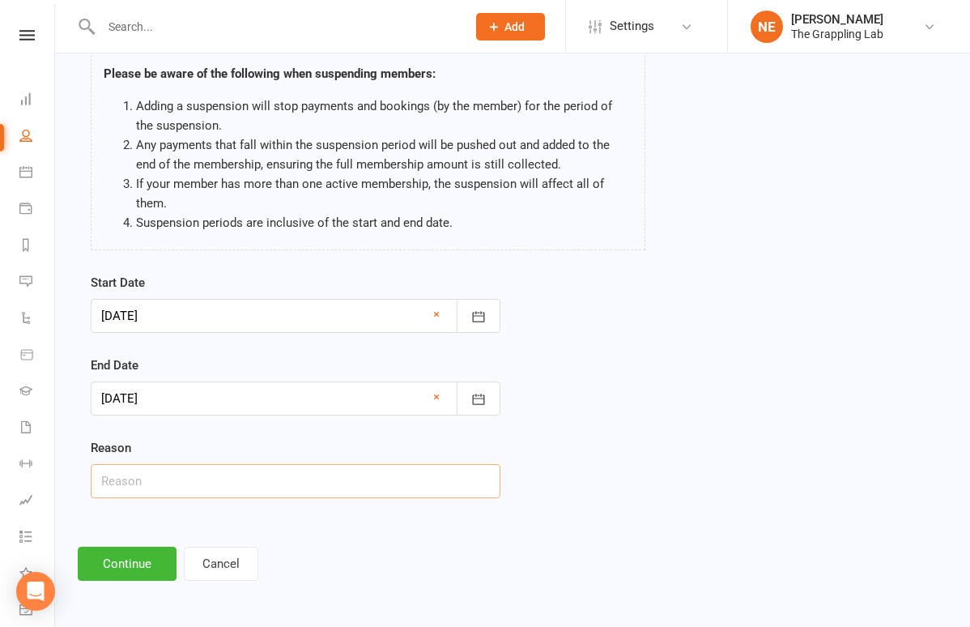
click at [158, 475] on input "text" at bounding box center [296, 481] width 410 height 34
type input "Surgery"
click at [126, 560] on button "Continue" at bounding box center [127, 564] width 99 height 34
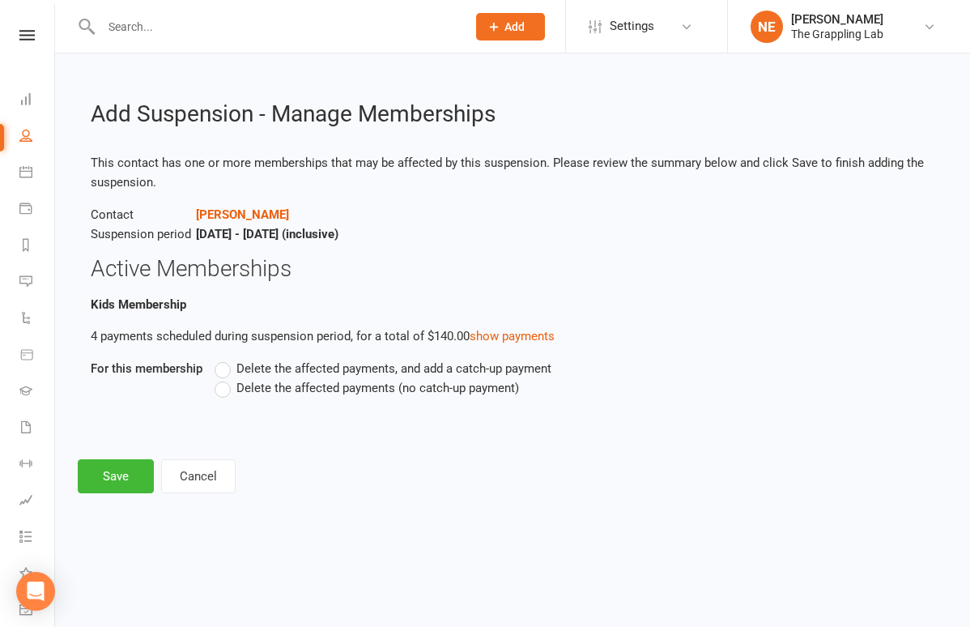
click at [234, 388] on label "Delete the affected payments (no catch-up payment)" at bounding box center [367, 387] width 304 height 19
click at [225, 378] on input "Delete the affected payments (no catch-up payment)" at bounding box center [220, 378] width 11 height 0
click at [125, 471] on button "Save" at bounding box center [116, 476] width 76 height 34
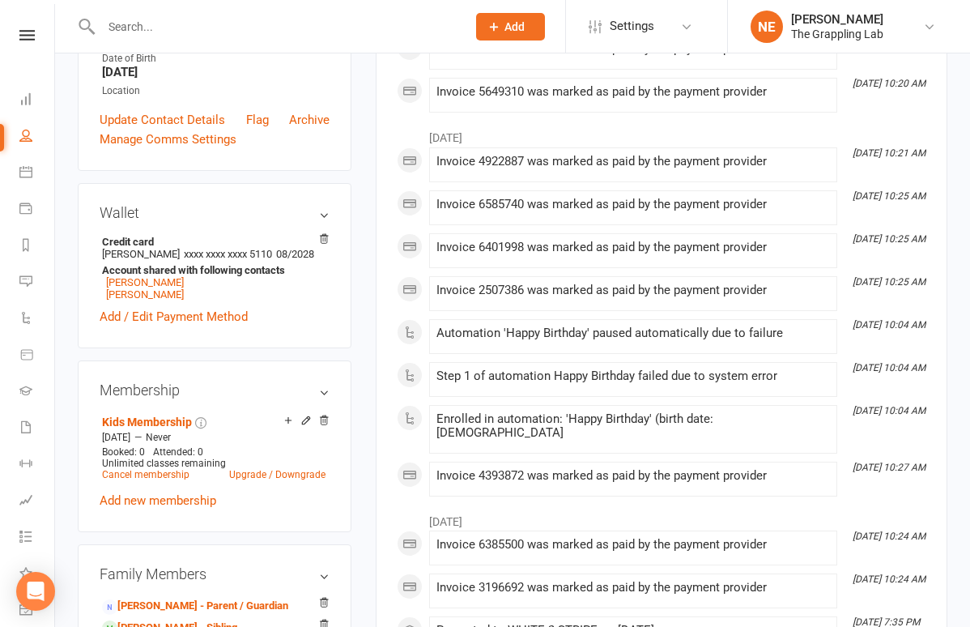
scroll to position [359, 0]
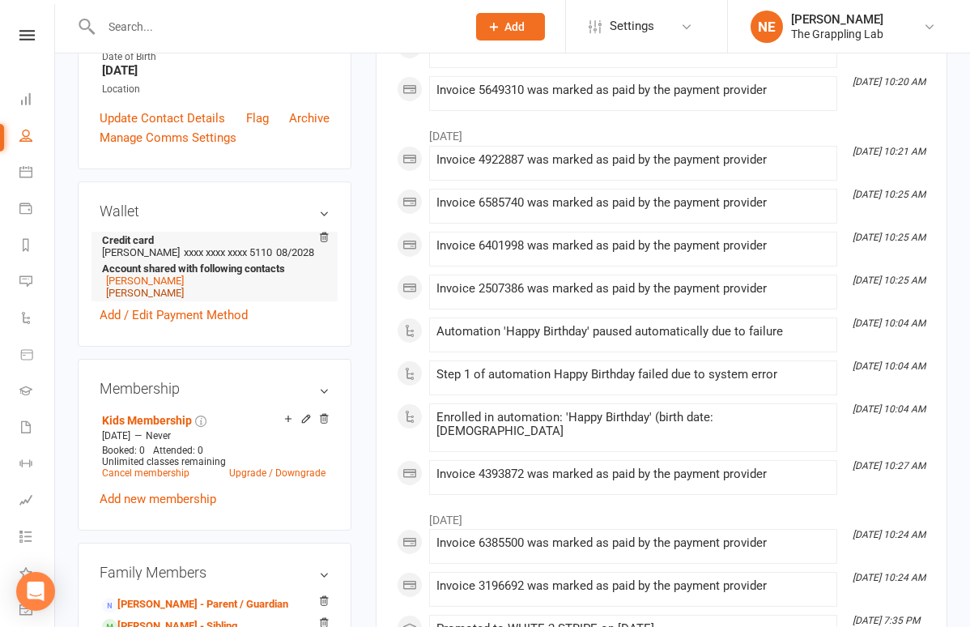
click at [142, 299] on link "[PERSON_NAME]" at bounding box center [145, 293] width 78 height 12
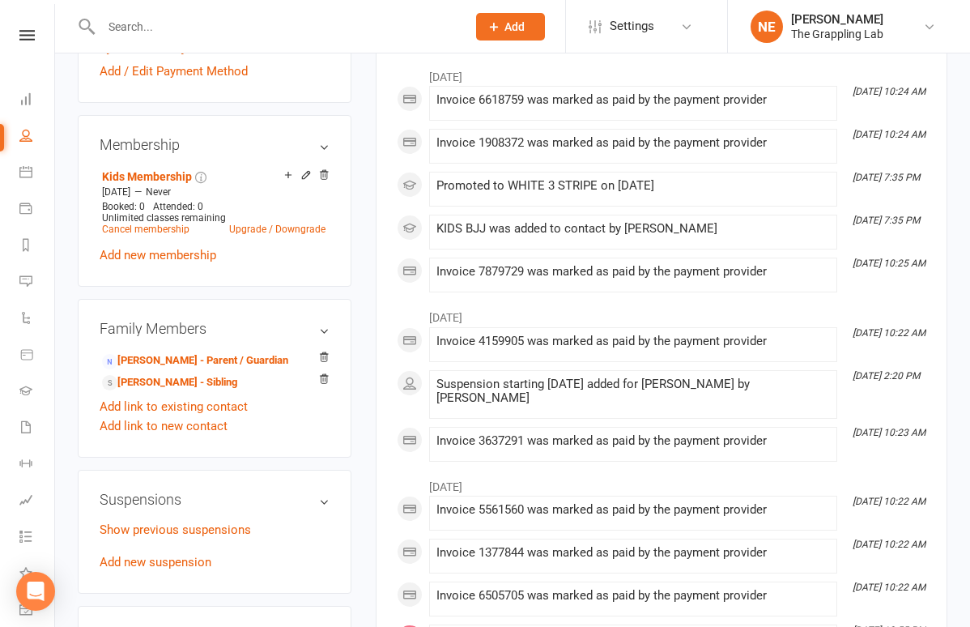
scroll to position [611, 0]
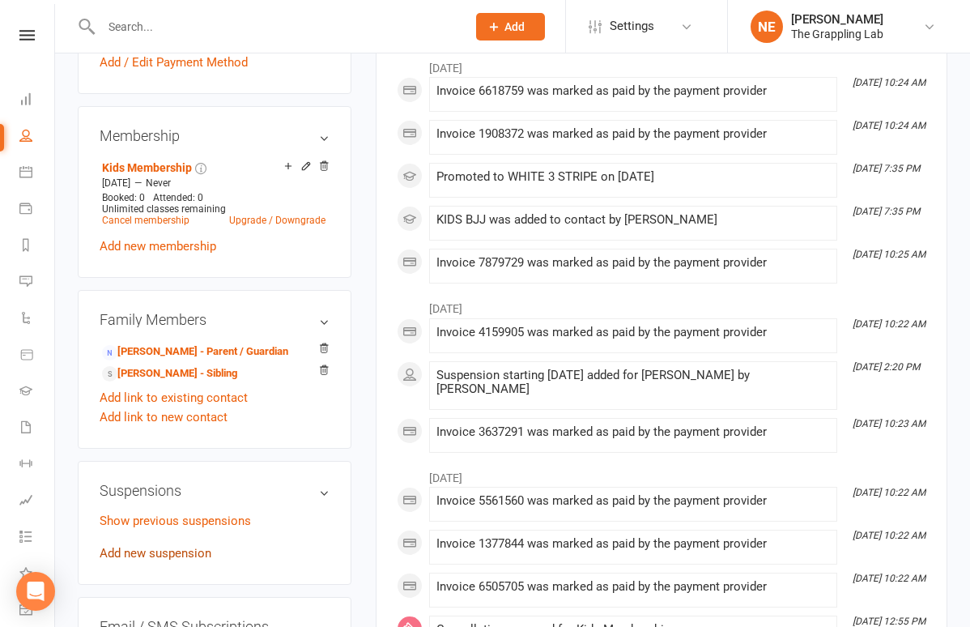
click at [158, 557] on link "Add new suspension" at bounding box center [156, 553] width 112 height 15
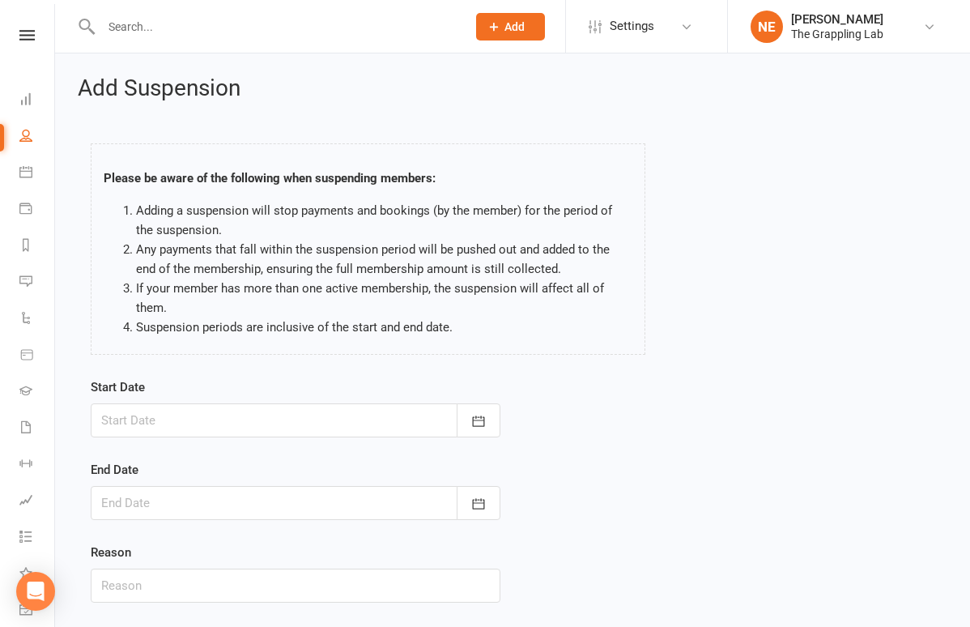
click at [270, 404] on div at bounding box center [296, 420] width 410 height 34
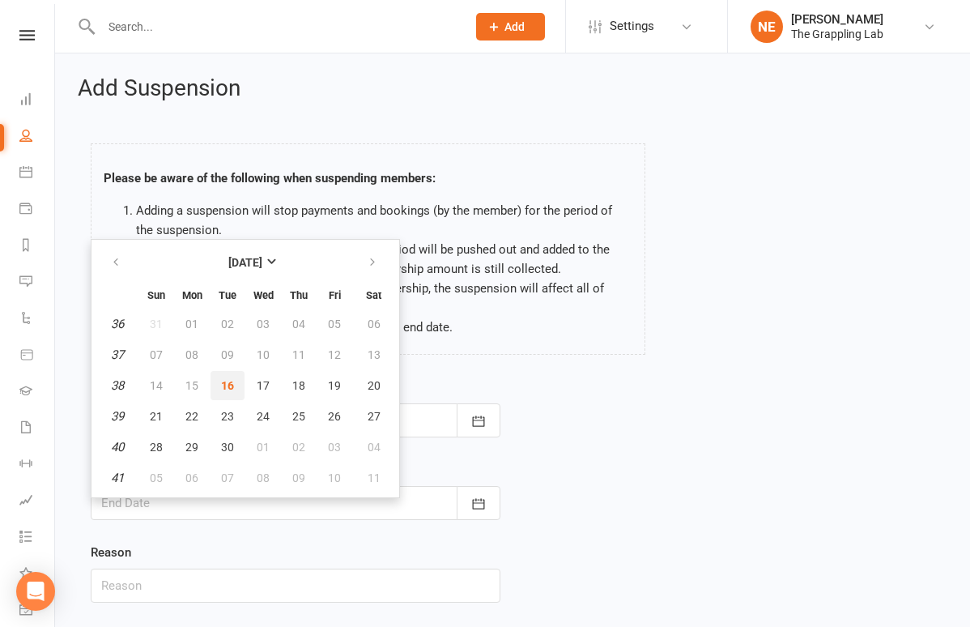
click at [234, 384] on button "16" at bounding box center [228, 385] width 34 height 29
type input "[DATE]"
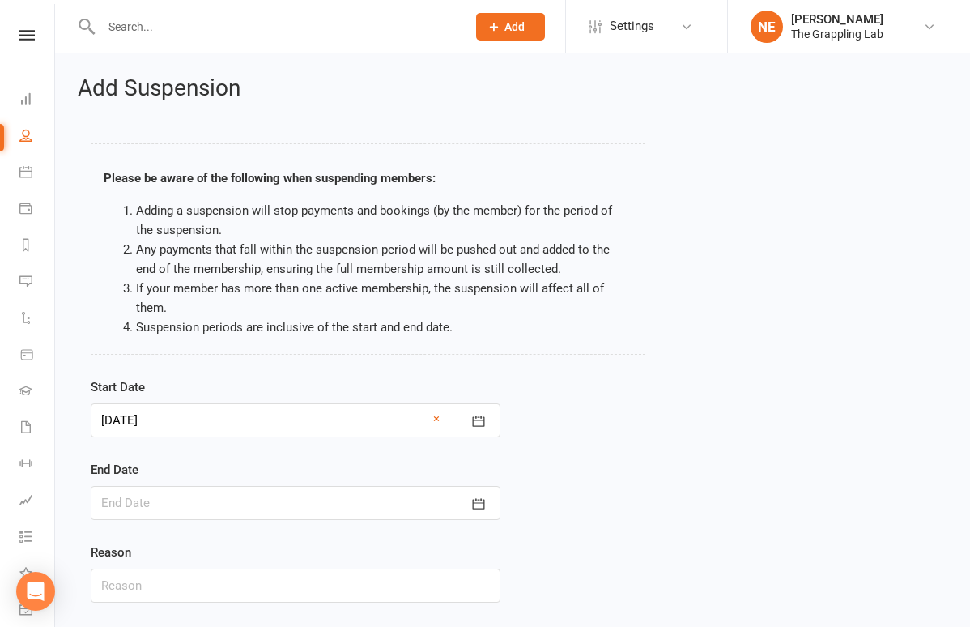
scroll to position [76, 0]
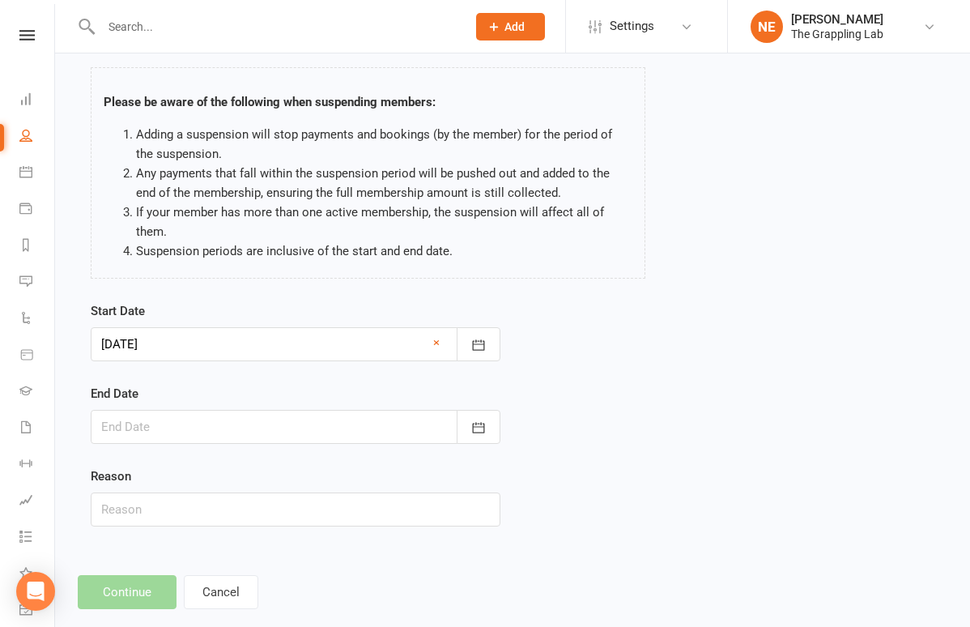
click at [197, 426] on div at bounding box center [296, 427] width 410 height 34
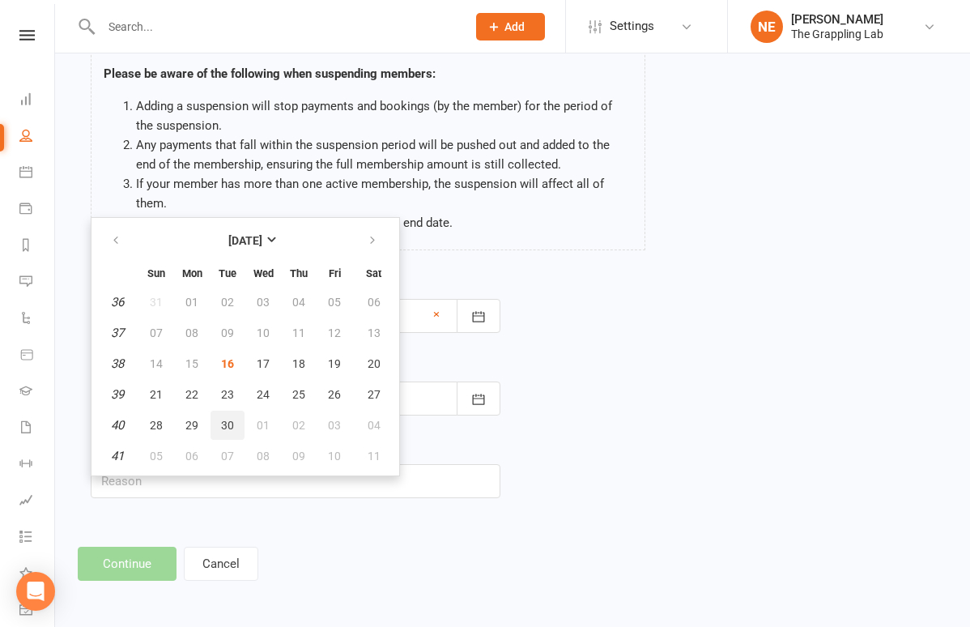
scroll to position [117, 0]
click at [373, 234] on icon "button" at bounding box center [372, 240] width 11 height 13
click at [224, 357] on span "14" at bounding box center [227, 363] width 13 height 13
type input "[DATE]"
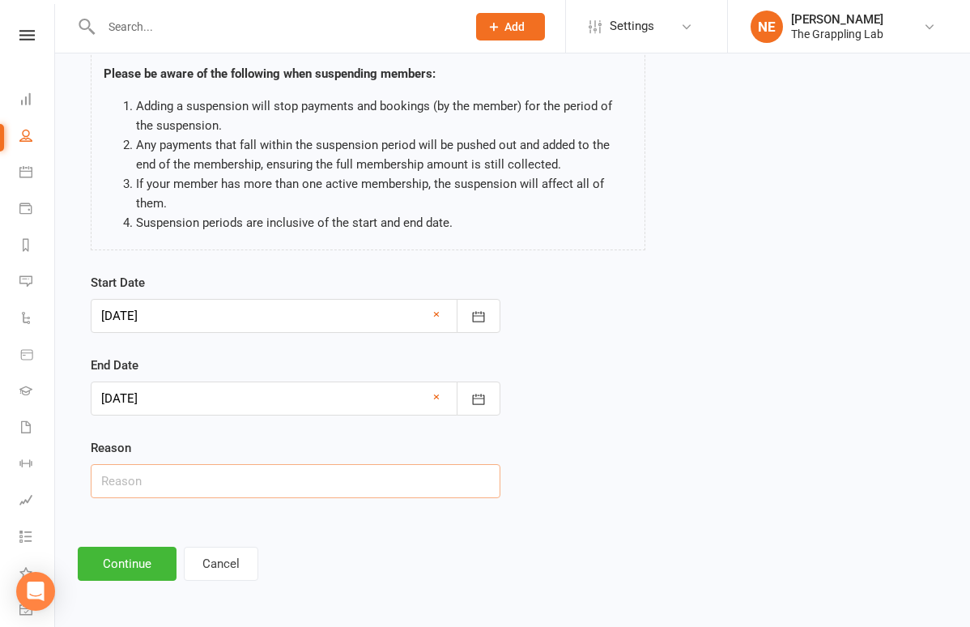
click at [143, 468] on input "text" at bounding box center [296, 481] width 410 height 34
type input "Surgery"
click at [134, 557] on button "Continue" at bounding box center [127, 564] width 99 height 34
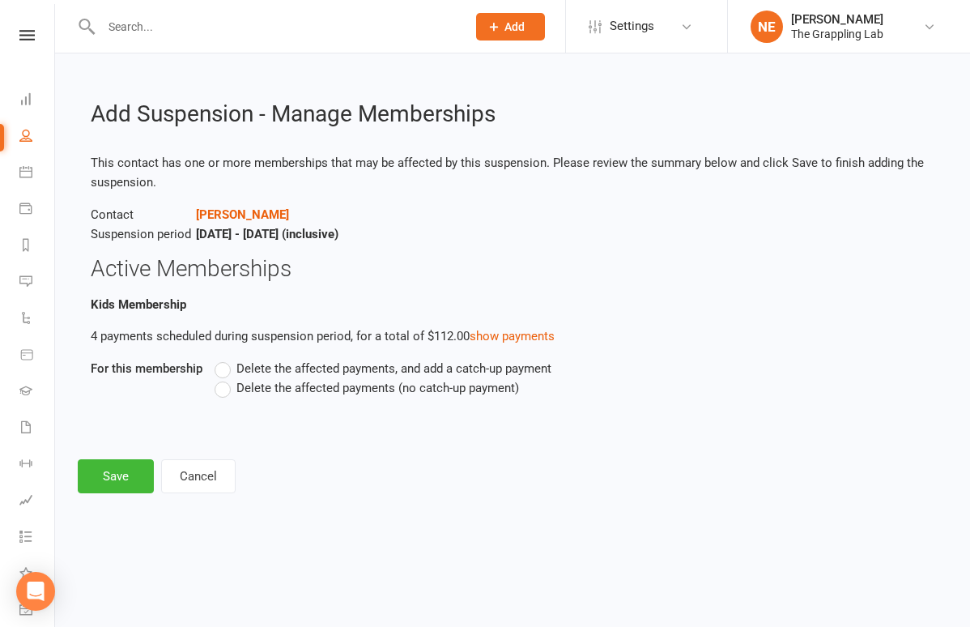
click at [242, 388] on span "Delete the affected payments (no catch-up payment)" at bounding box center [377, 386] width 283 height 17
click at [225, 378] on input "Delete the affected payments (no catch-up payment)" at bounding box center [220, 378] width 11 height 0
click at [116, 476] on button "Save" at bounding box center [116, 476] width 76 height 34
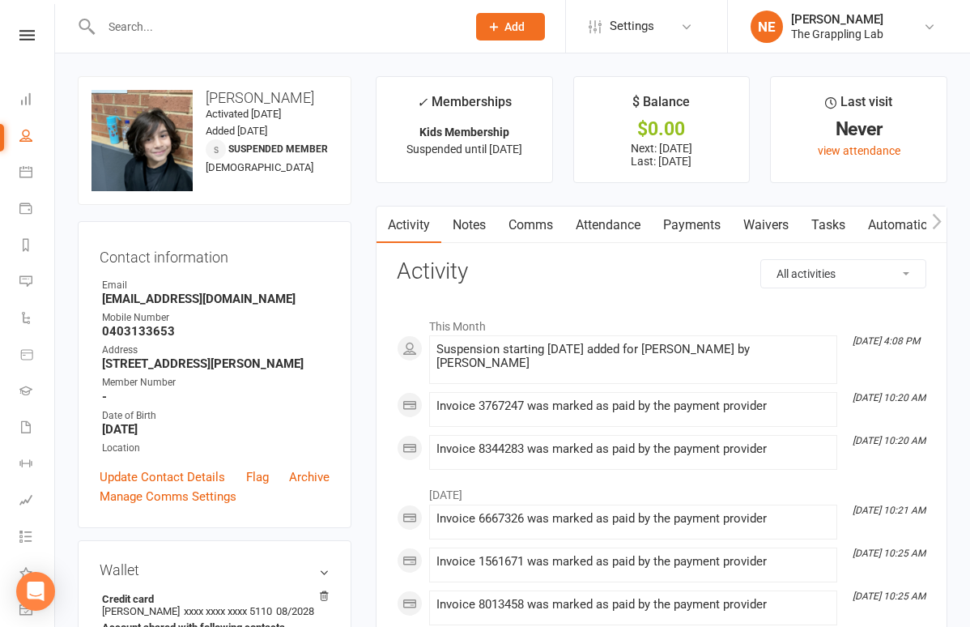
click at [148, 26] on input "text" at bounding box center [275, 26] width 359 height 23
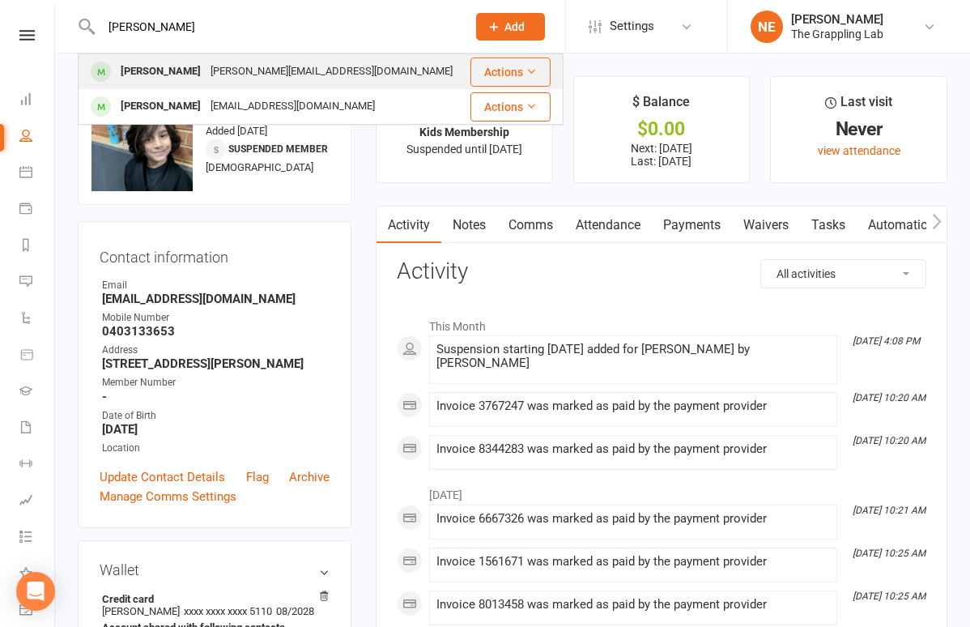
type input "[PERSON_NAME]"
click at [143, 67] on div "[PERSON_NAME]" at bounding box center [161, 71] width 90 height 23
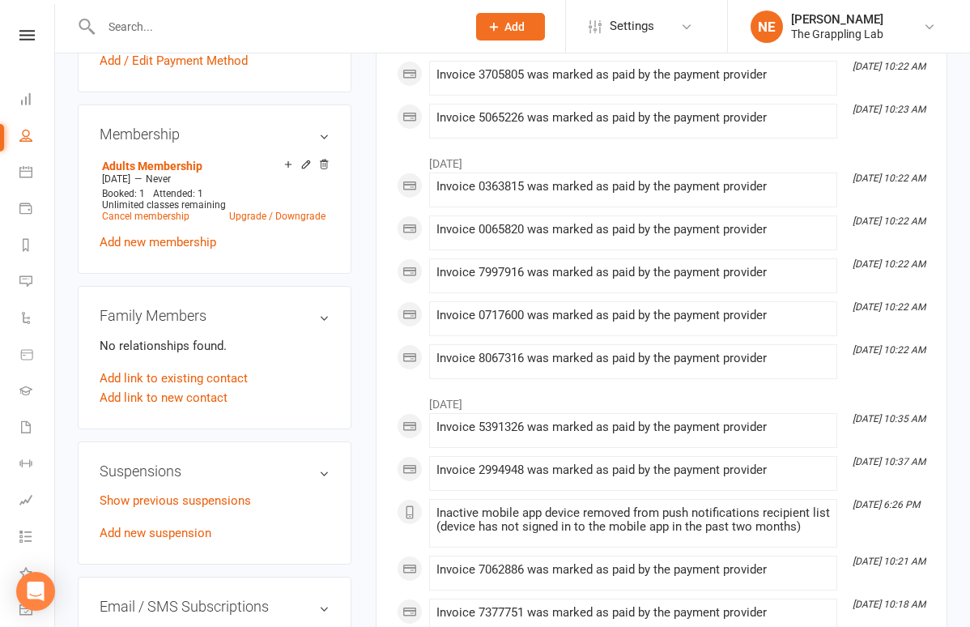
scroll to position [535, 0]
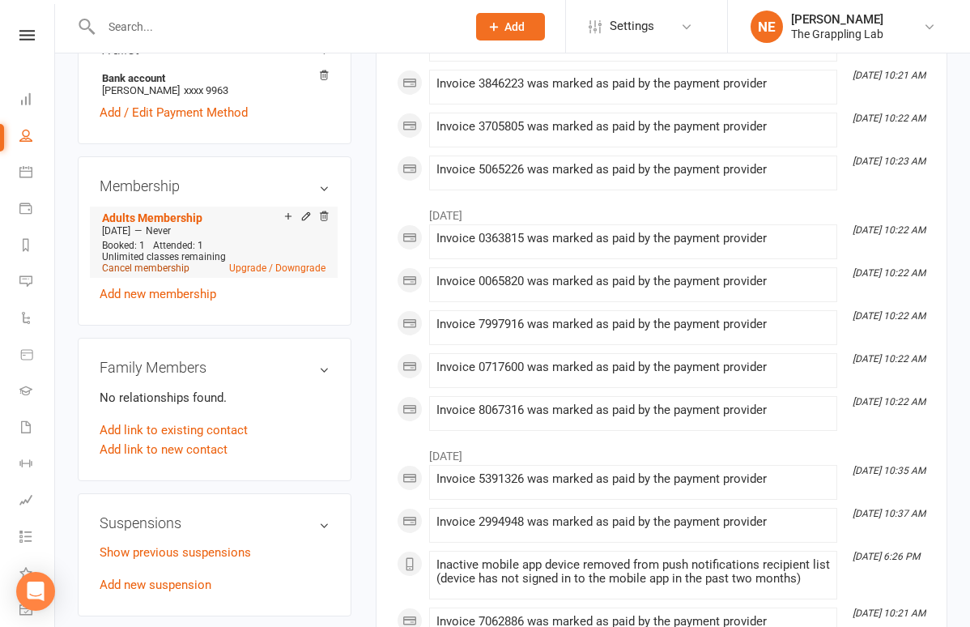
click at [155, 267] on link "Cancel membership" at bounding box center [145, 267] width 87 height 11
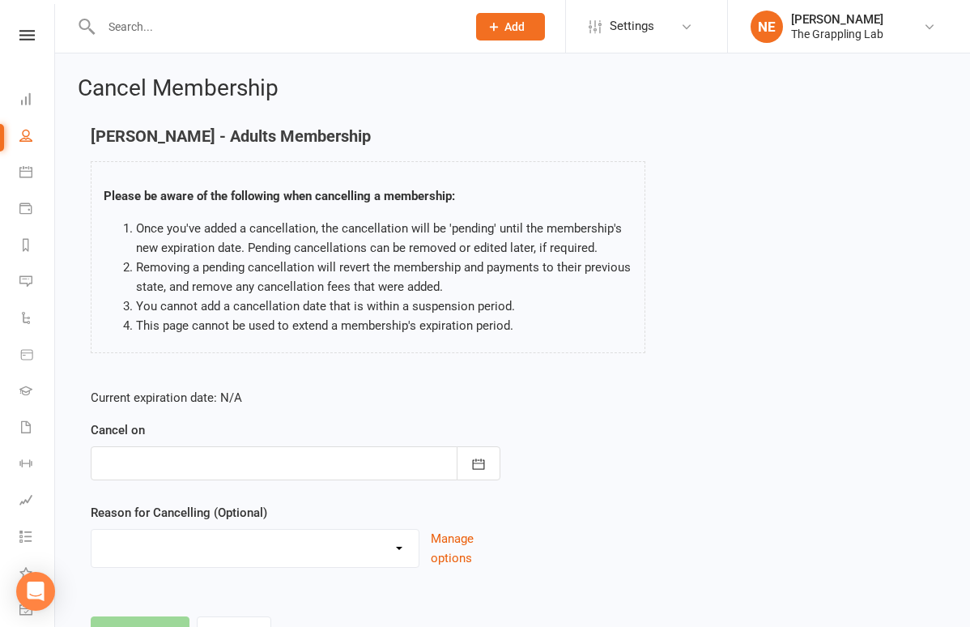
click at [265, 464] on div at bounding box center [296, 463] width 410 height 34
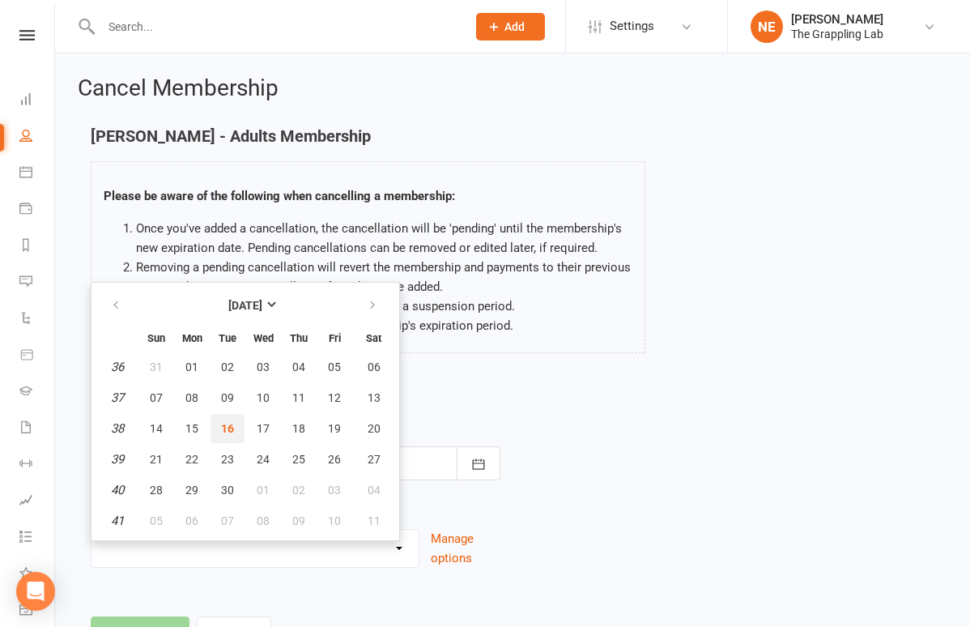
click at [231, 424] on span "16" at bounding box center [227, 428] width 13 height 13
type input "[DATE]"
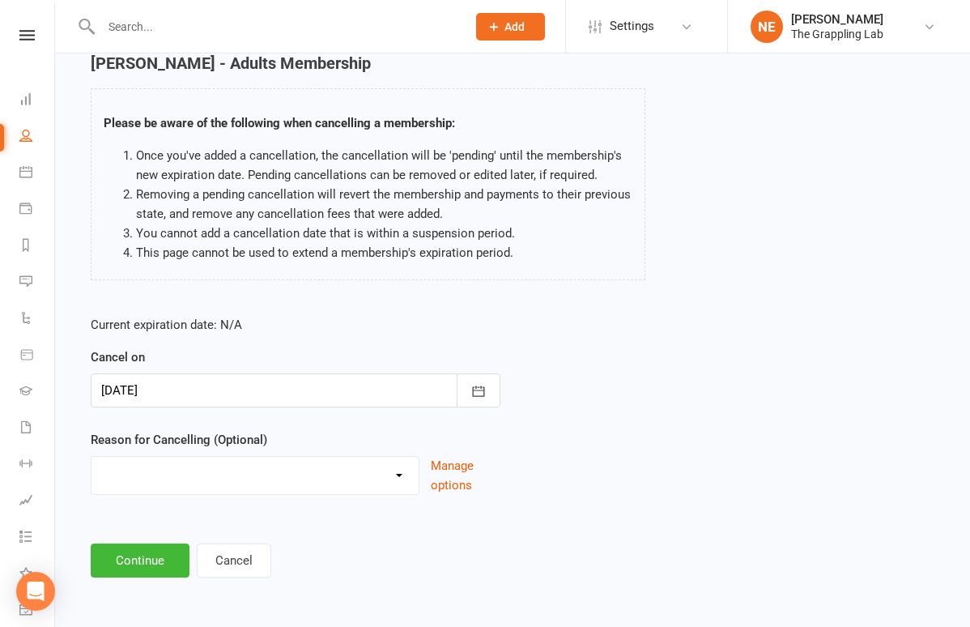
scroll to position [86, 0]
select select "3"
click at [127, 543] on button "Continue" at bounding box center [140, 560] width 99 height 34
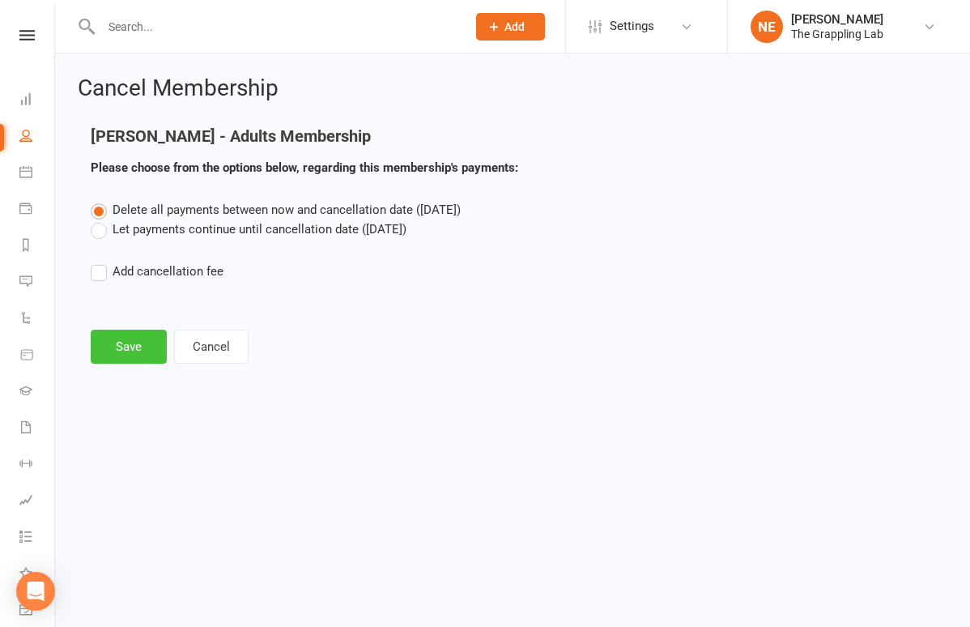
click at [121, 338] on button "Save" at bounding box center [129, 347] width 76 height 34
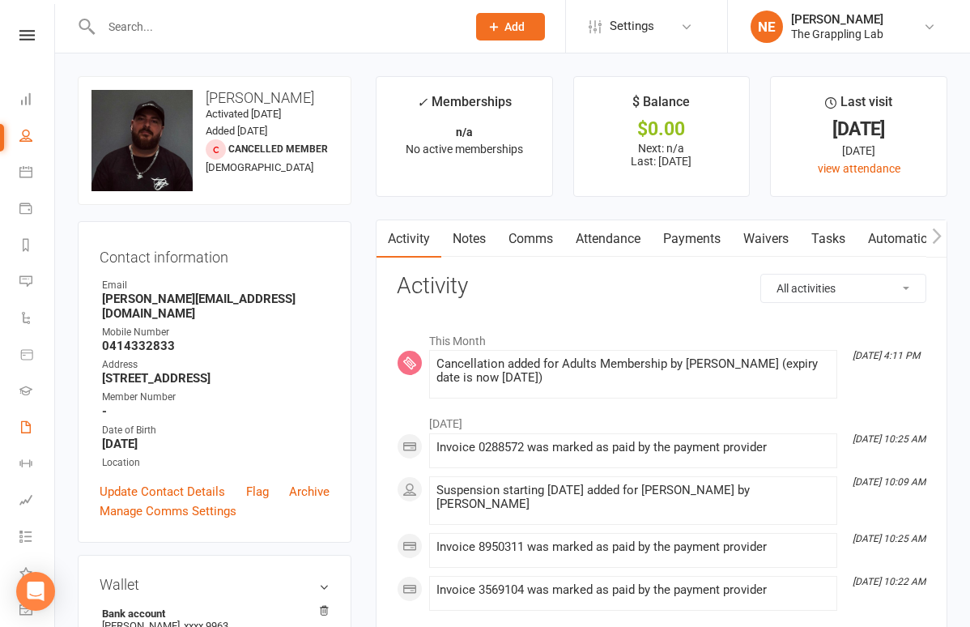
click at [36, 444] on link "Waivers 1" at bounding box center [37, 429] width 36 height 36
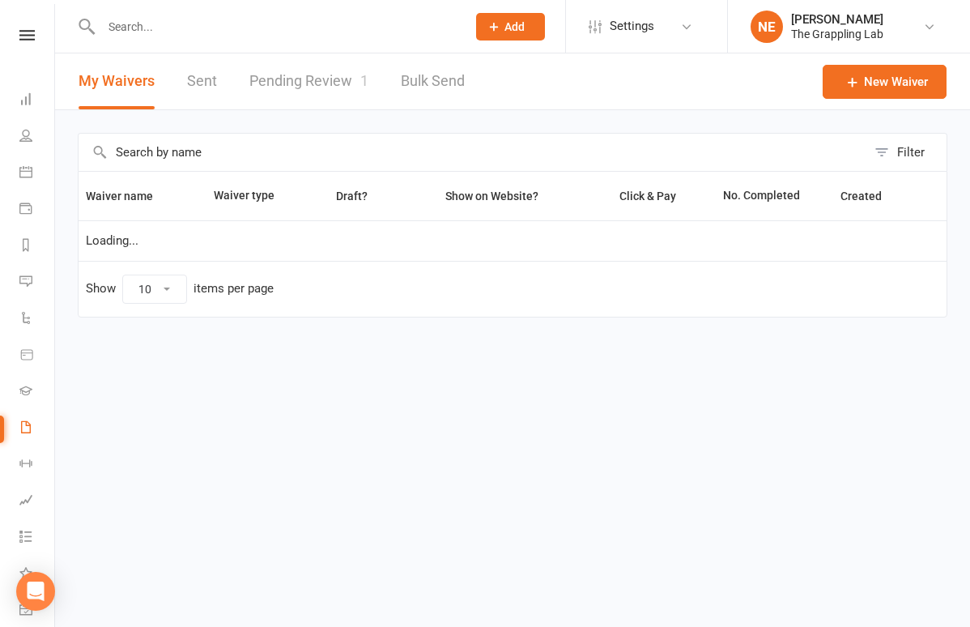
click at [279, 71] on link "Pending Review 1" at bounding box center [308, 81] width 119 height 56
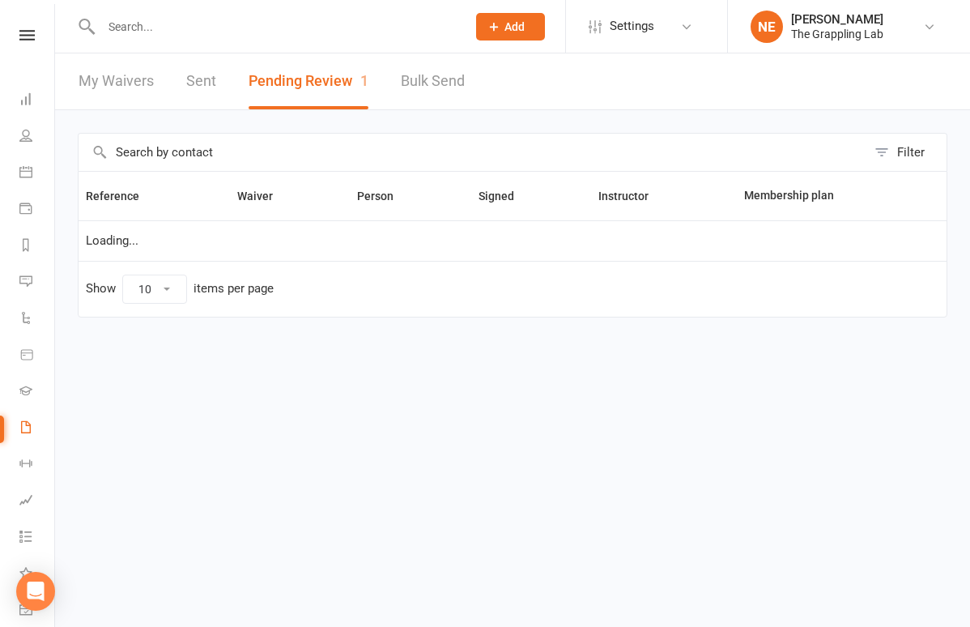
select select "25"
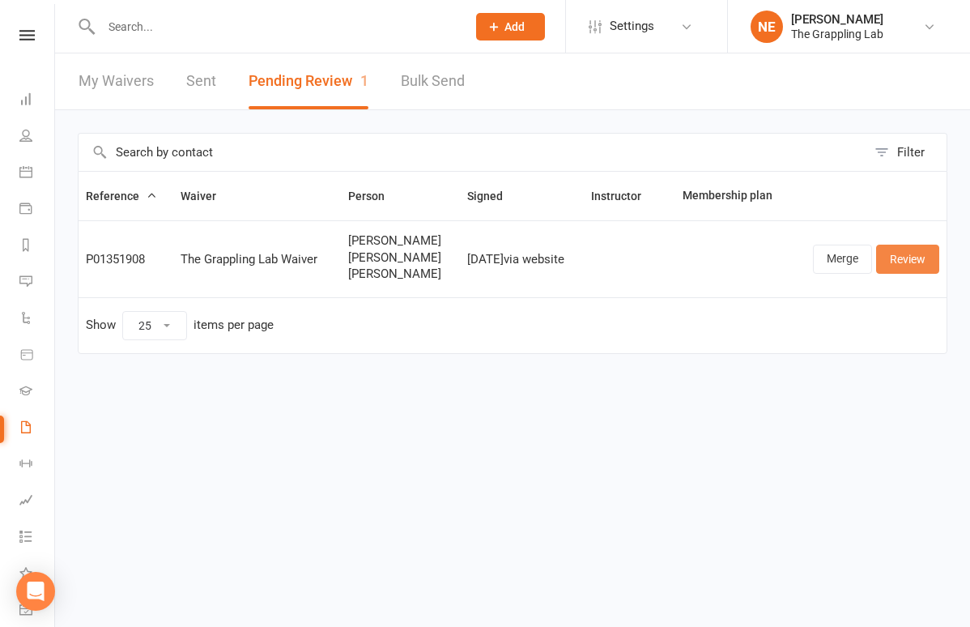
click at [907, 247] on link "Review" at bounding box center [907, 259] width 63 height 29
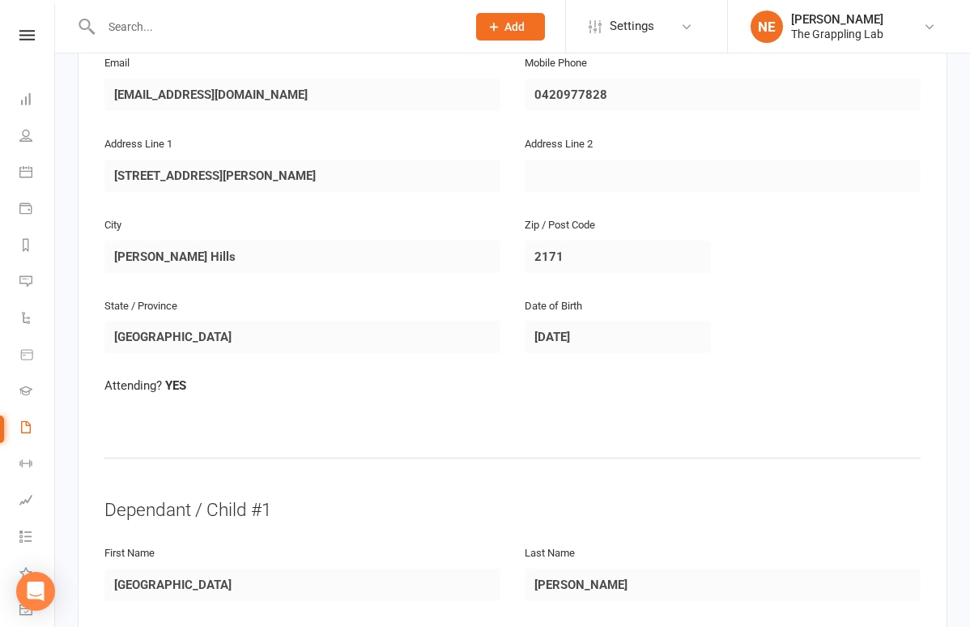
scroll to position [424, 0]
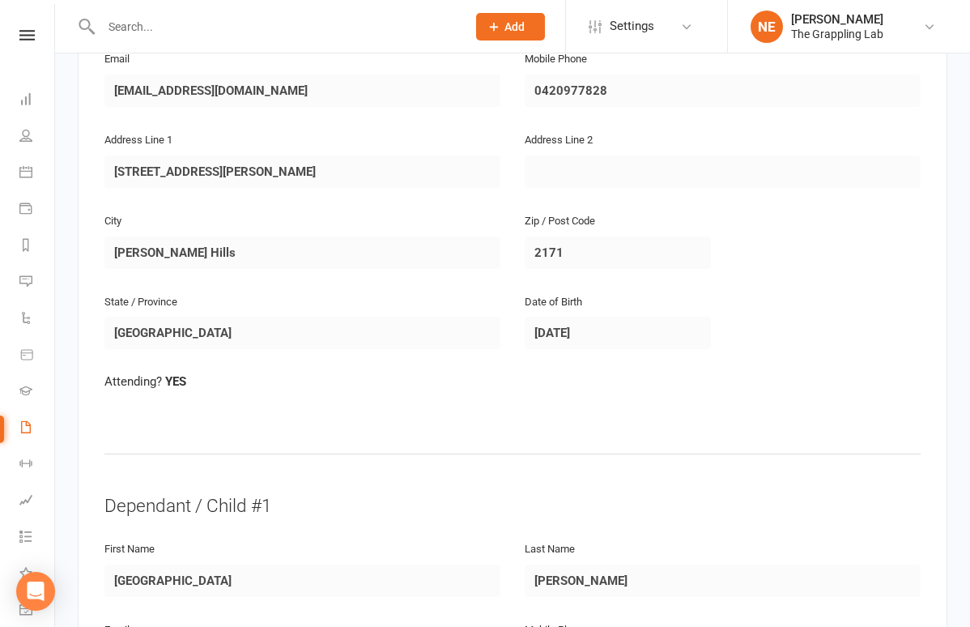
click at [165, 374] on strong "YES" at bounding box center [175, 381] width 21 height 15
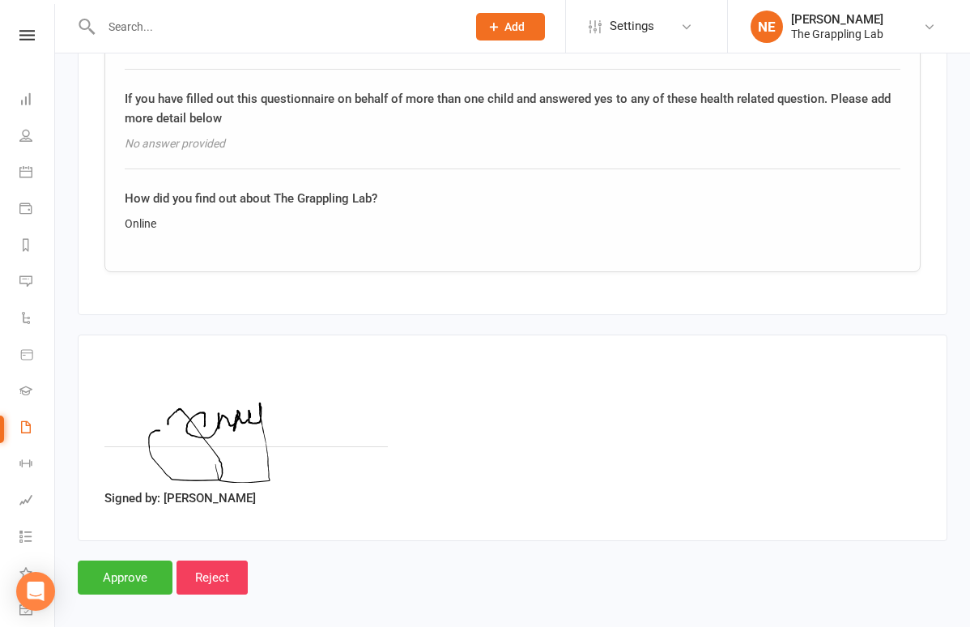
scroll to position [3251, 0]
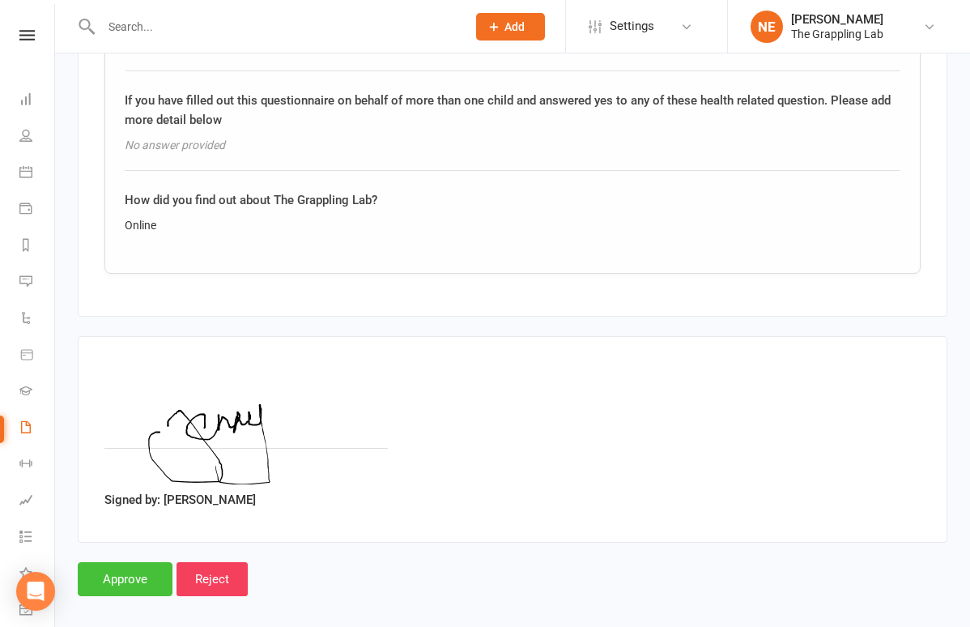
click at [133, 562] on input "Approve" at bounding box center [125, 579] width 95 height 34
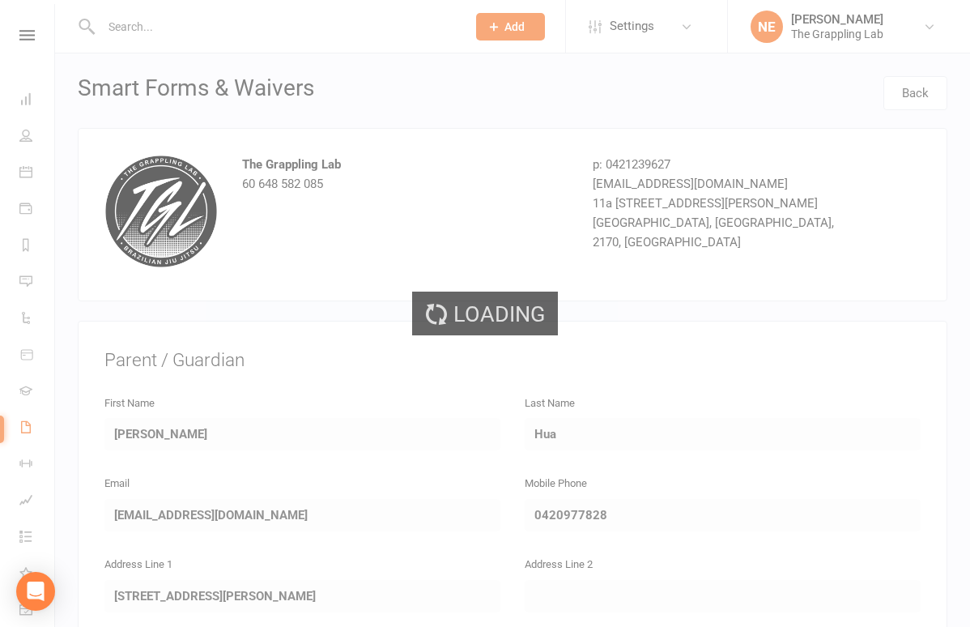
select select "25"
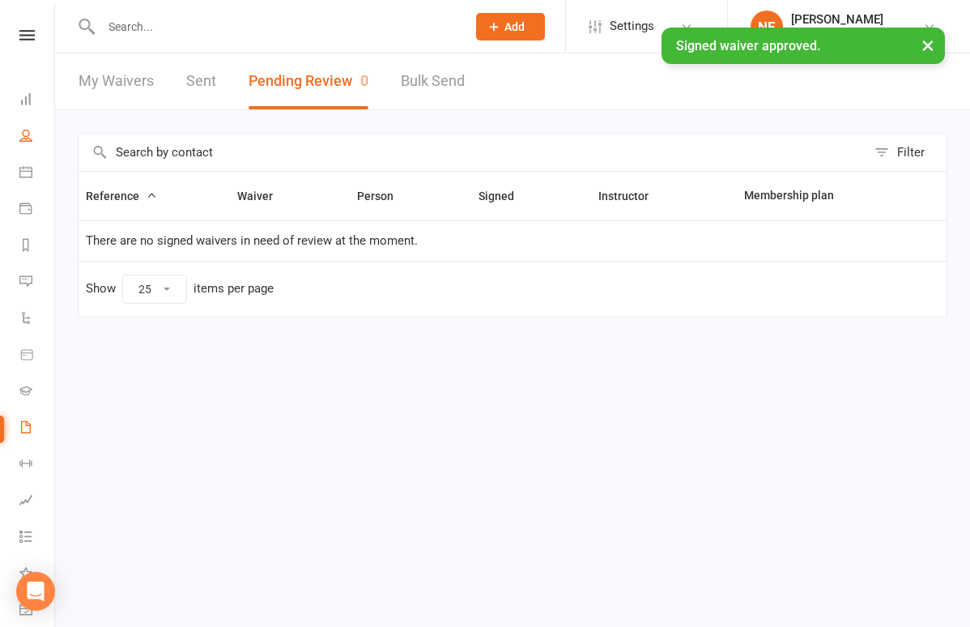
click at [27, 128] on link "People" at bounding box center [37, 137] width 36 height 36
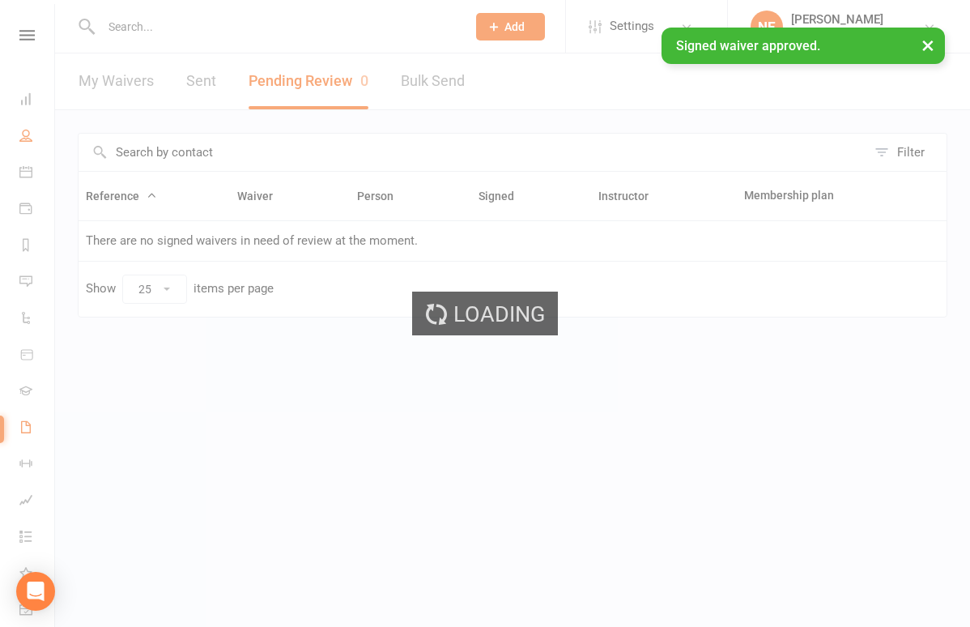
select select "100"
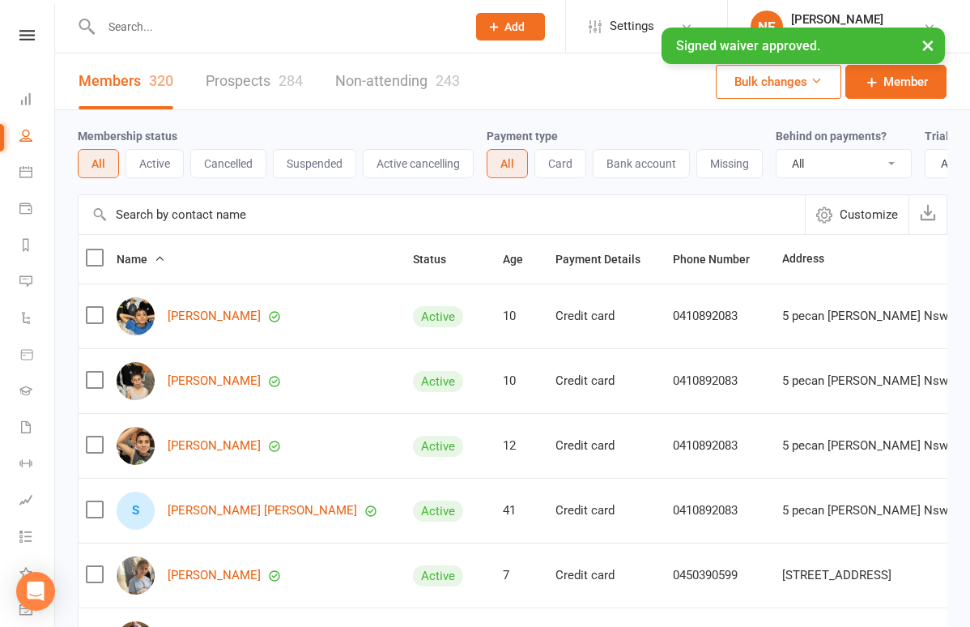
click at [267, 72] on link "Prospects 284" at bounding box center [254, 81] width 97 height 56
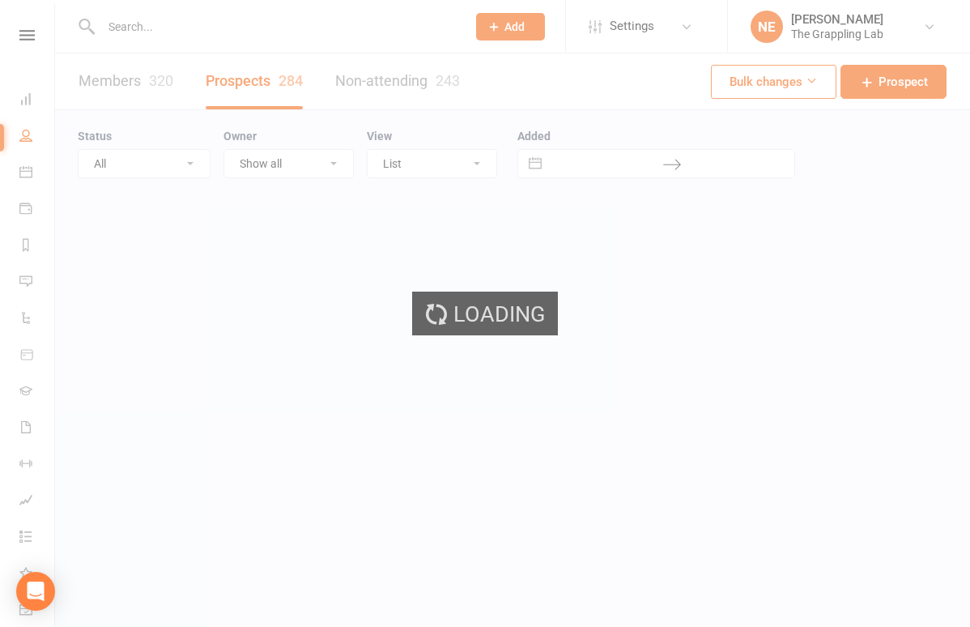
select select "100"
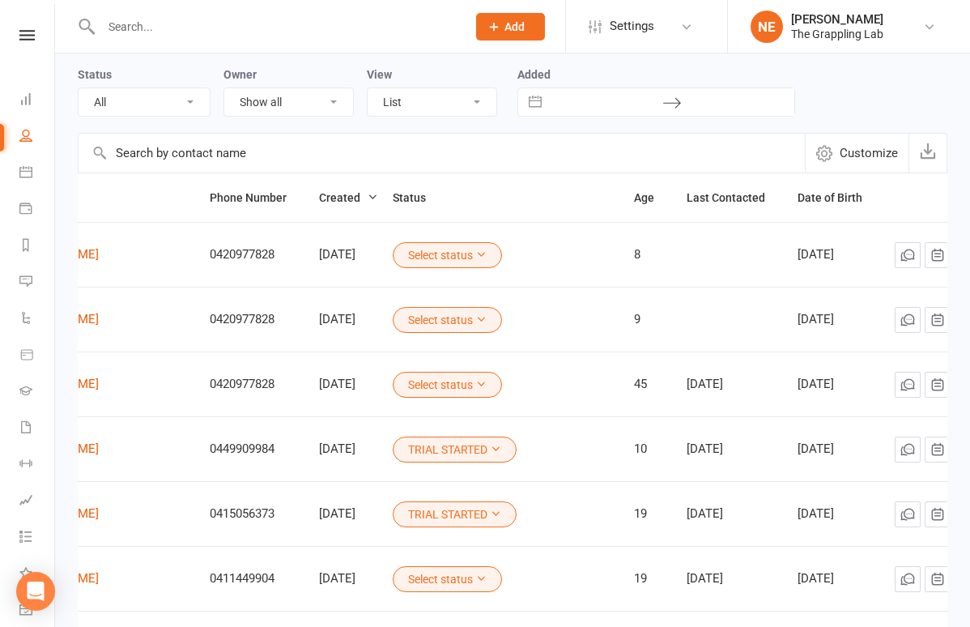
scroll to position [0, 161]
click at [957, 382] on icon at bounding box center [965, 385] width 16 height 16
click at [862, 446] on link "Convert to NAC" at bounding box center [858, 448] width 160 height 32
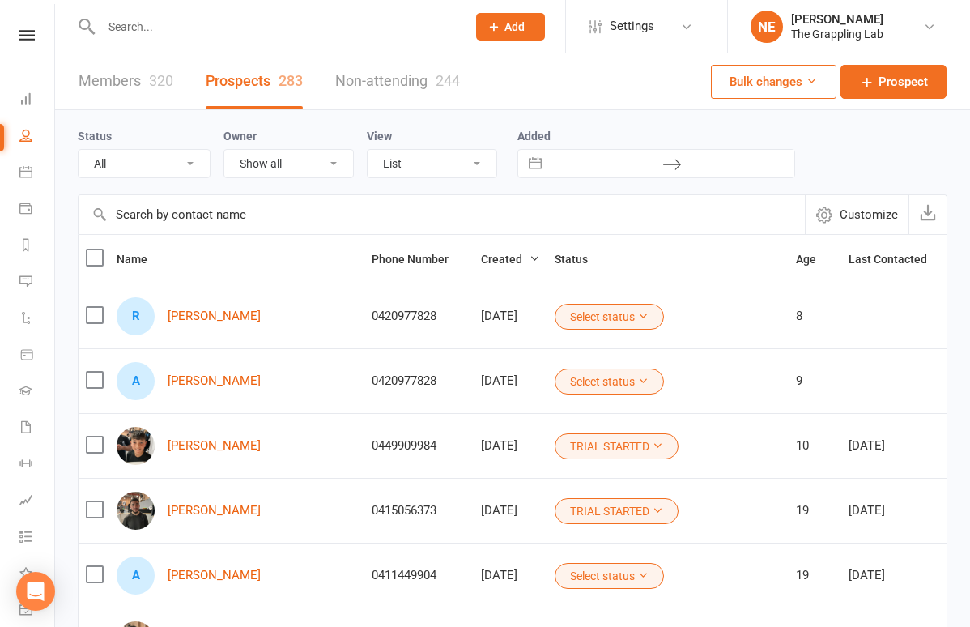
scroll to position [0, 0]
